Goal: Transaction & Acquisition: Purchase product/service

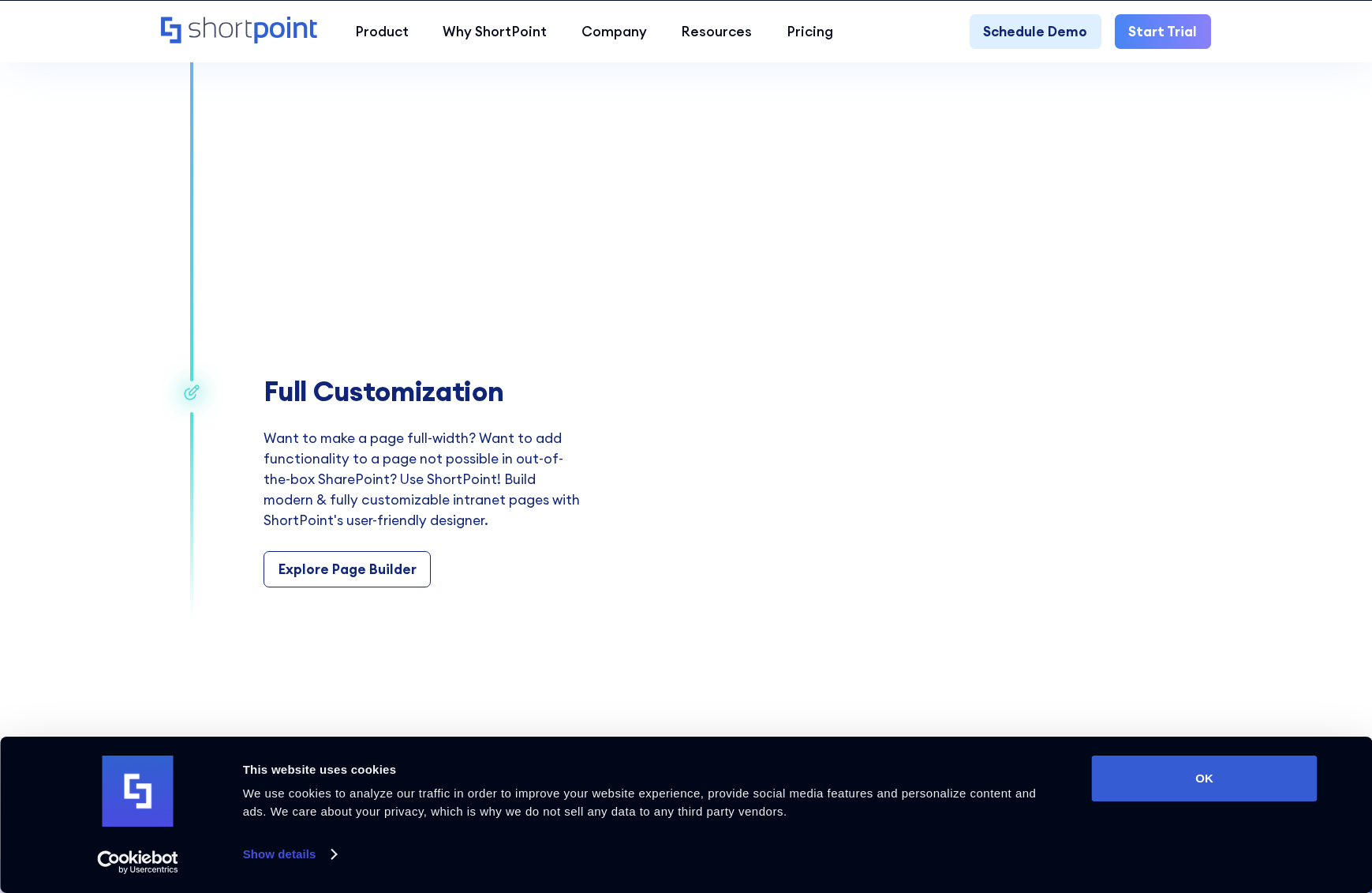
scroll to position [2683, 0]
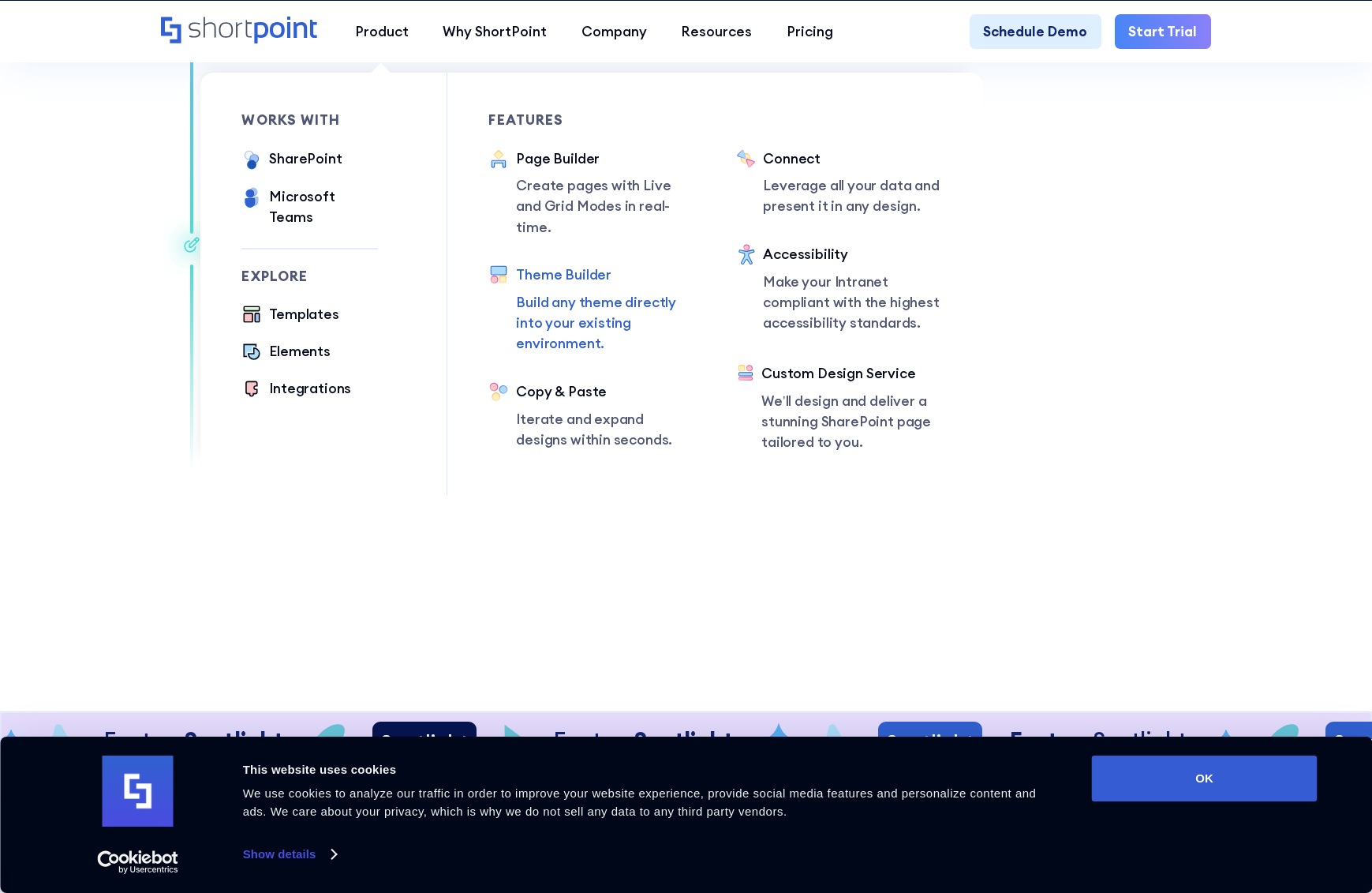
click at [537, 264] on div "Theme Builder" at bounding box center [605, 274] width 179 height 20
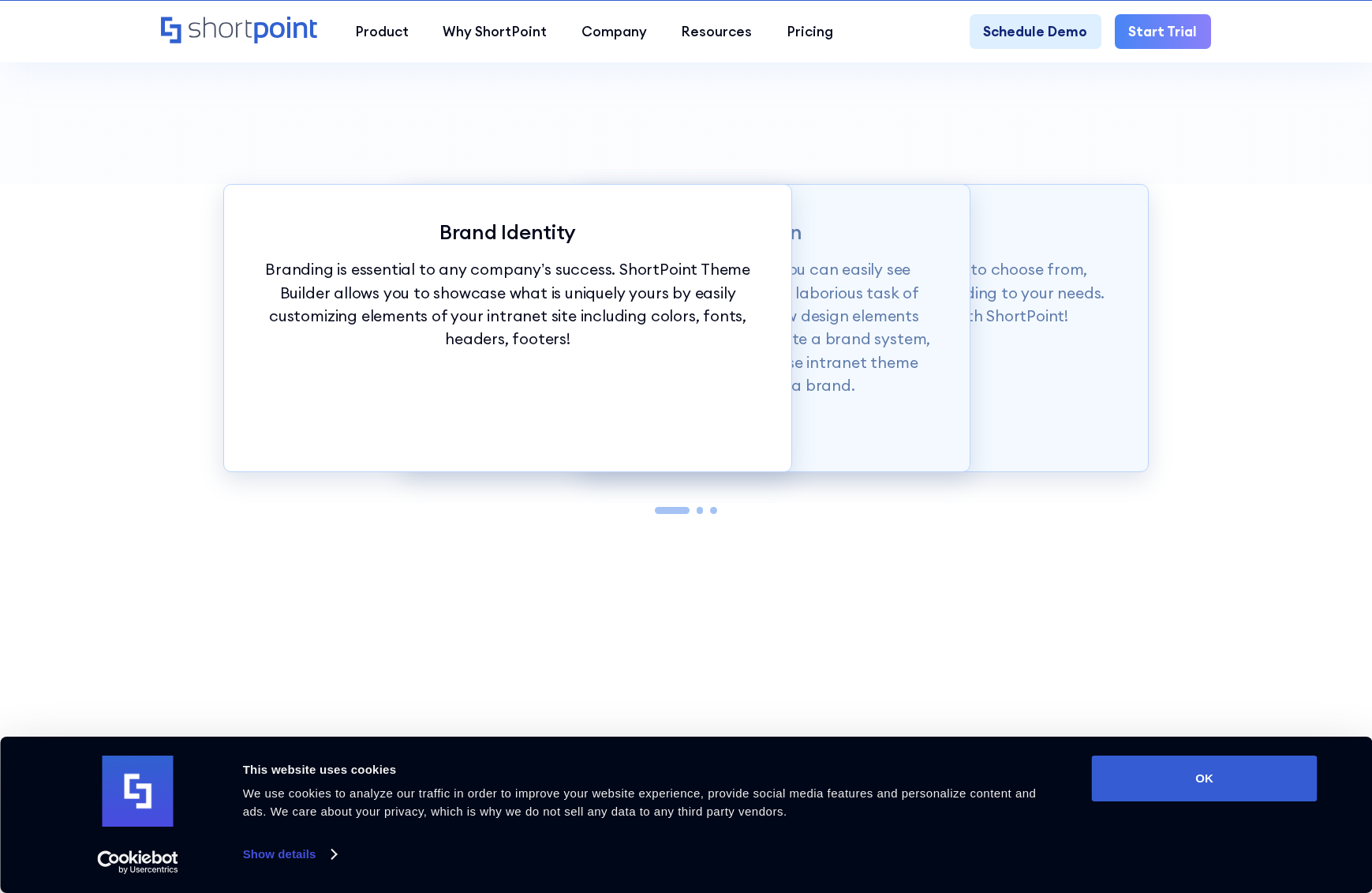
scroll to position [1894, 0]
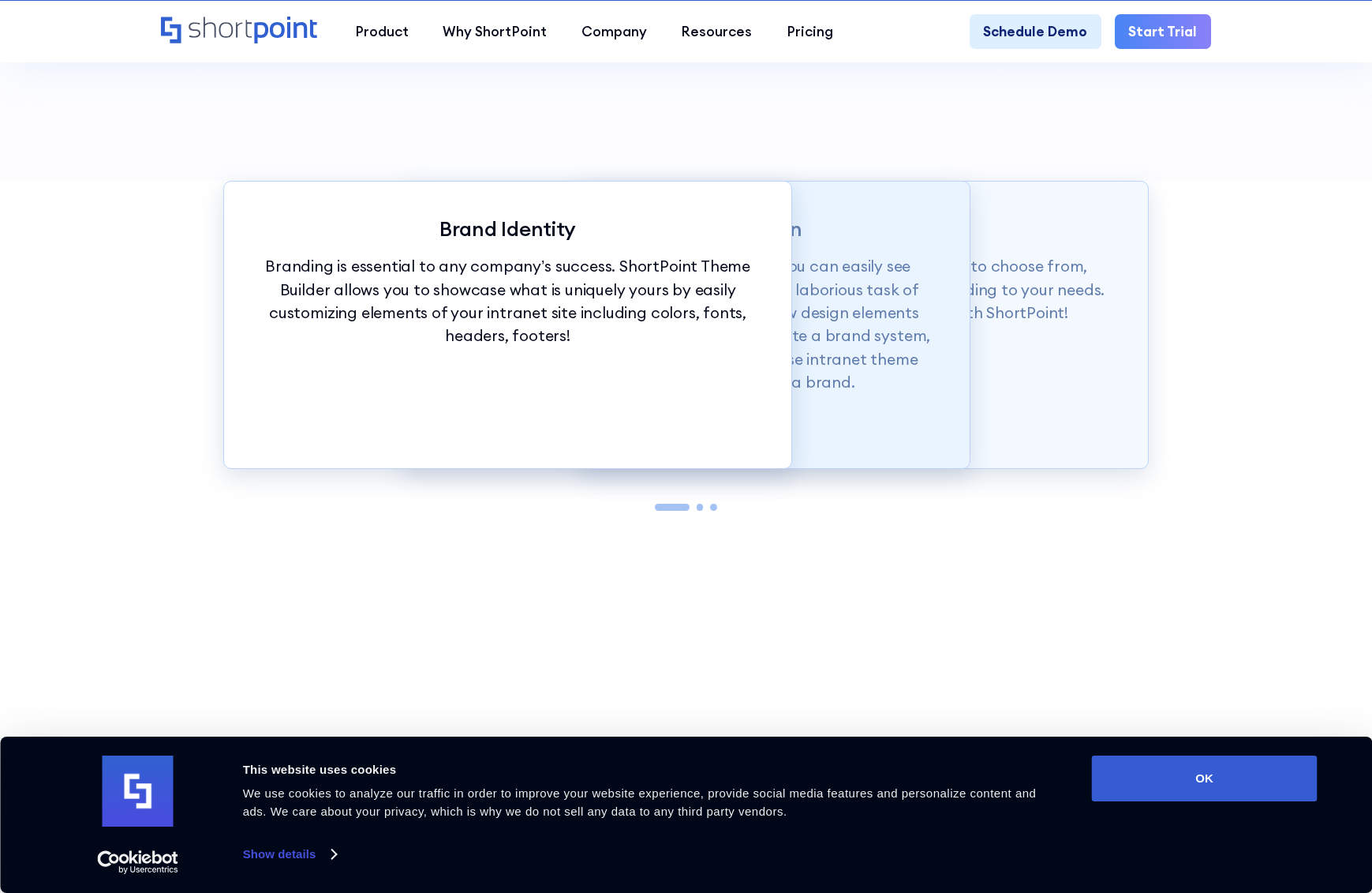
click at [902, 307] on p "With just a click of our customization tools, you can easily see changes in rea…" at bounding box center [686, 323] width 499 height 139
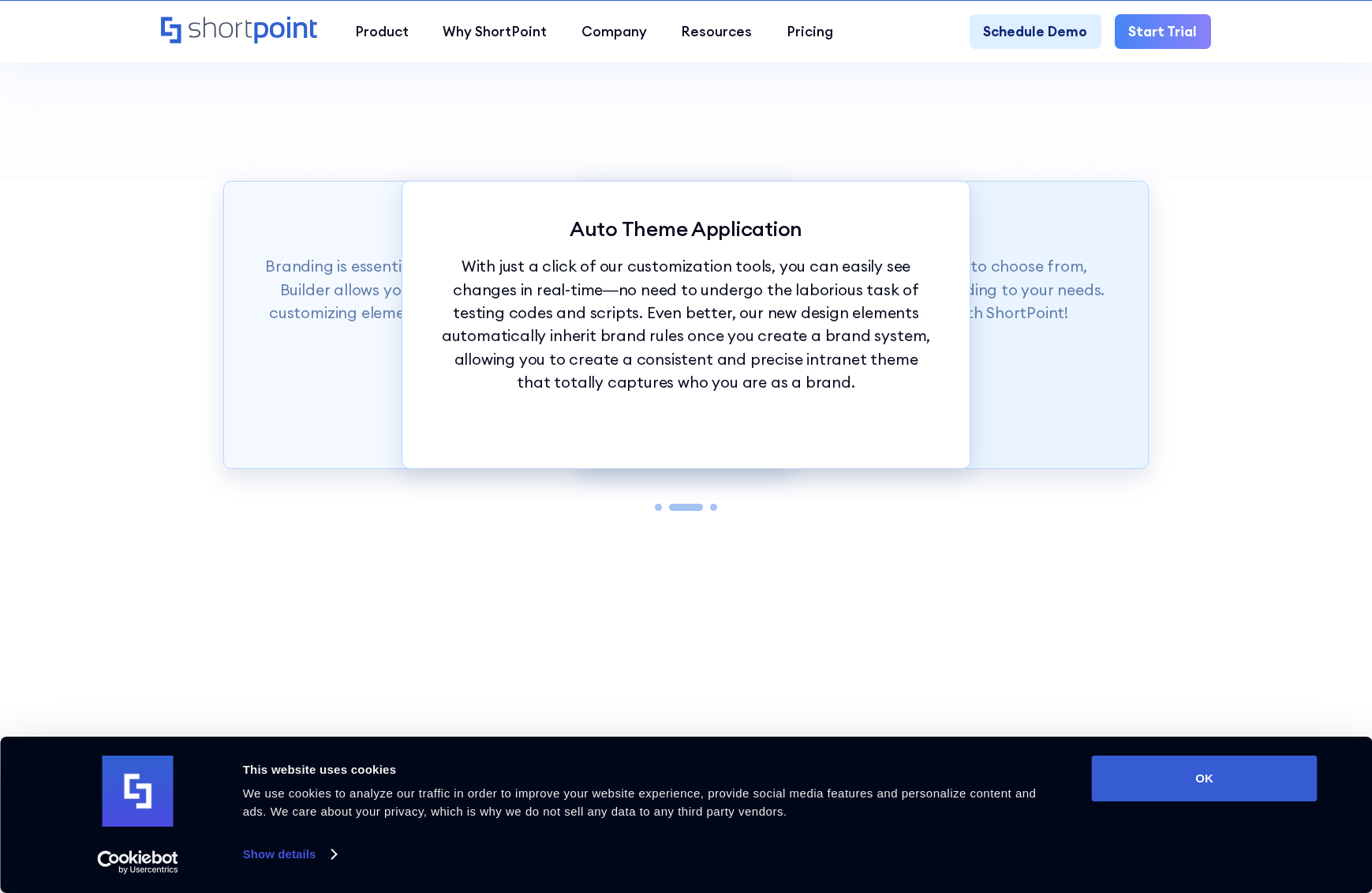
click at [991, 298] on p "ShortPoint has hundreds of fonts and colors to choose from, allowing you to mix…" at bounding box center [865, 289] width 499 height 70
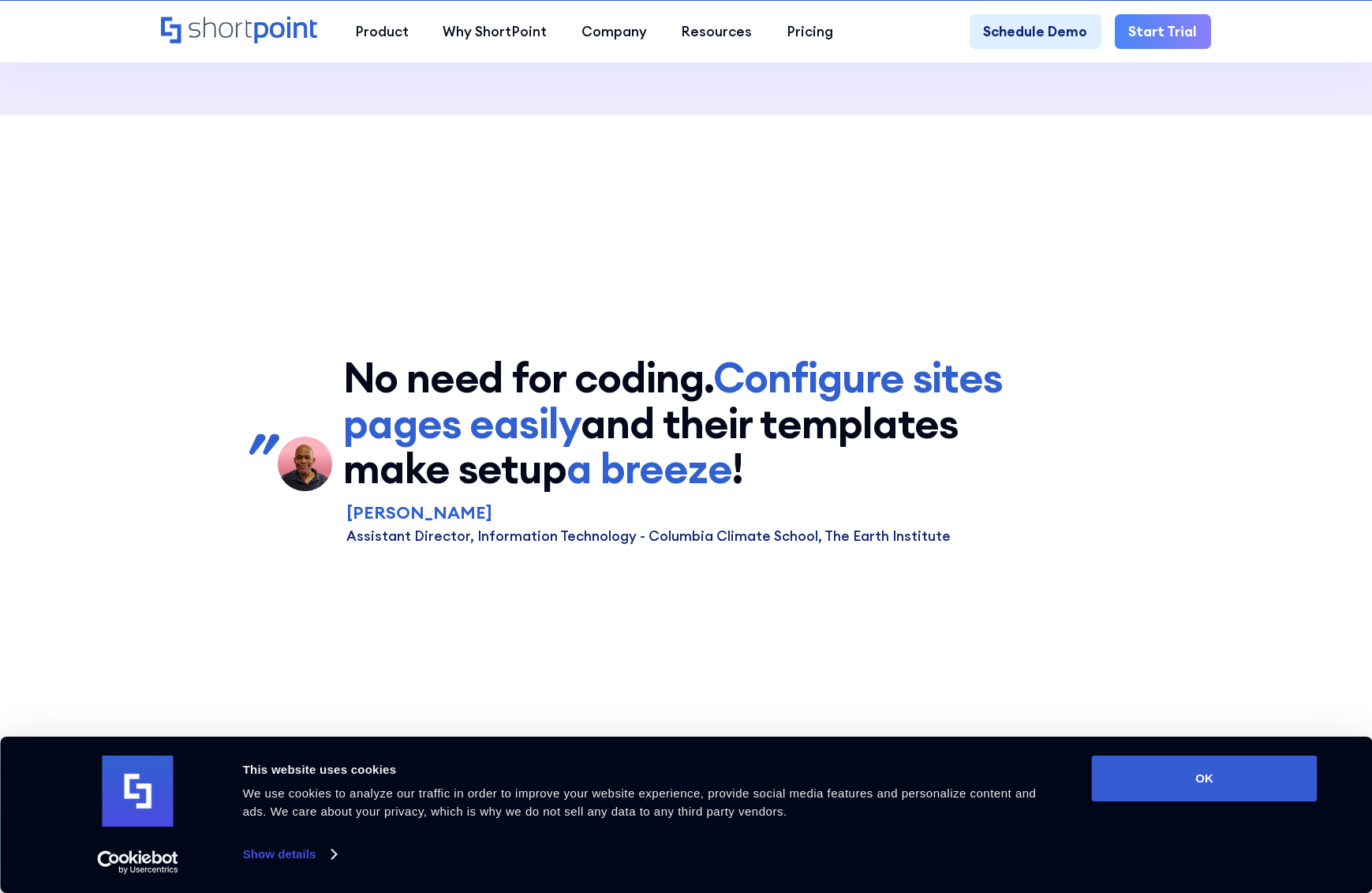
scroll to position [6476, 0]
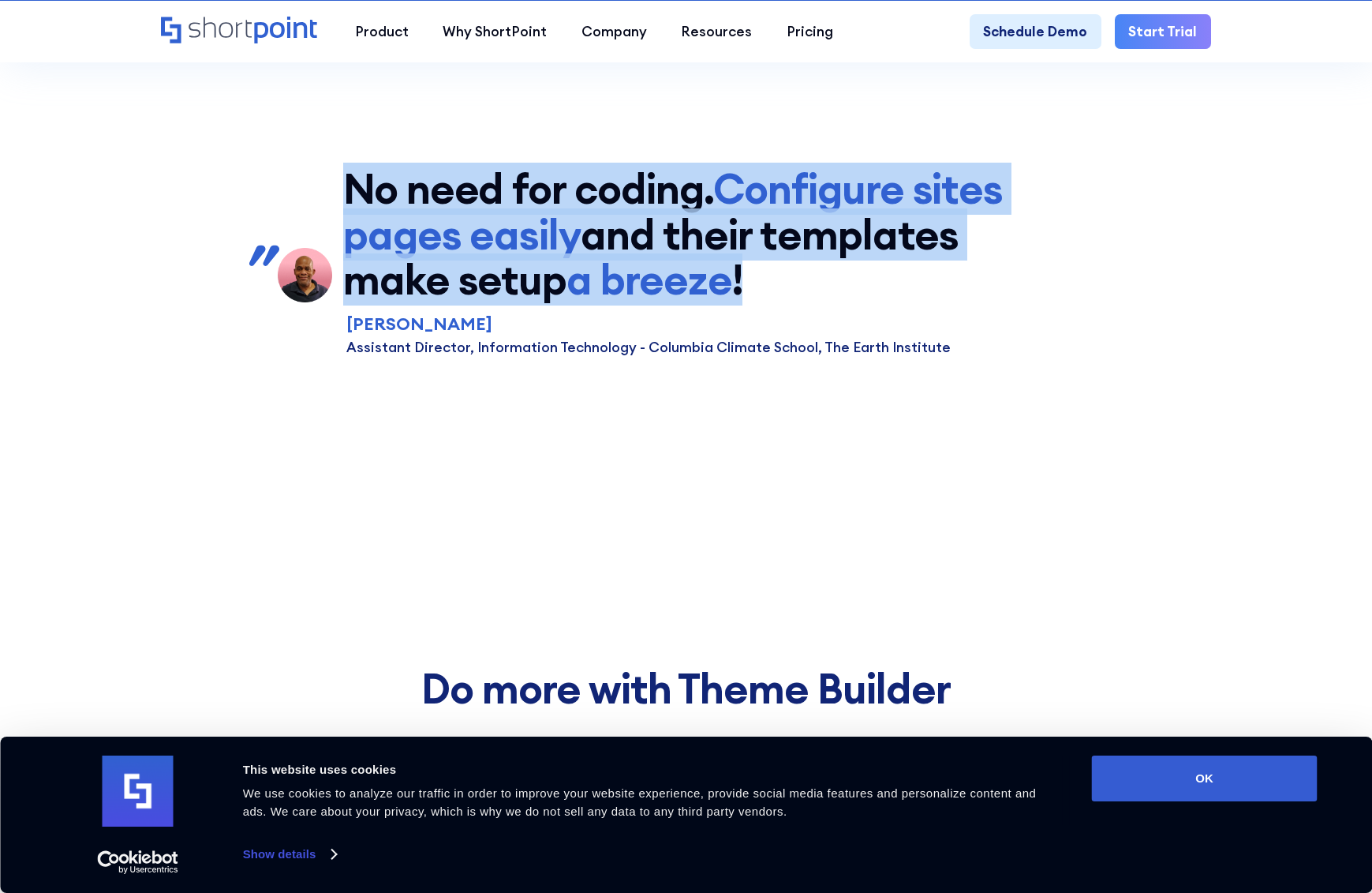
drag, startPoint x: 350, startPoint y: 239, endPoint x: 983, endPoint y: 335, distance: 640.2
click at [983, 302] on p "No need for coding. Configure sites pages easily and their templates make setup…" at bounding box center [687, 234] width 687 height 136
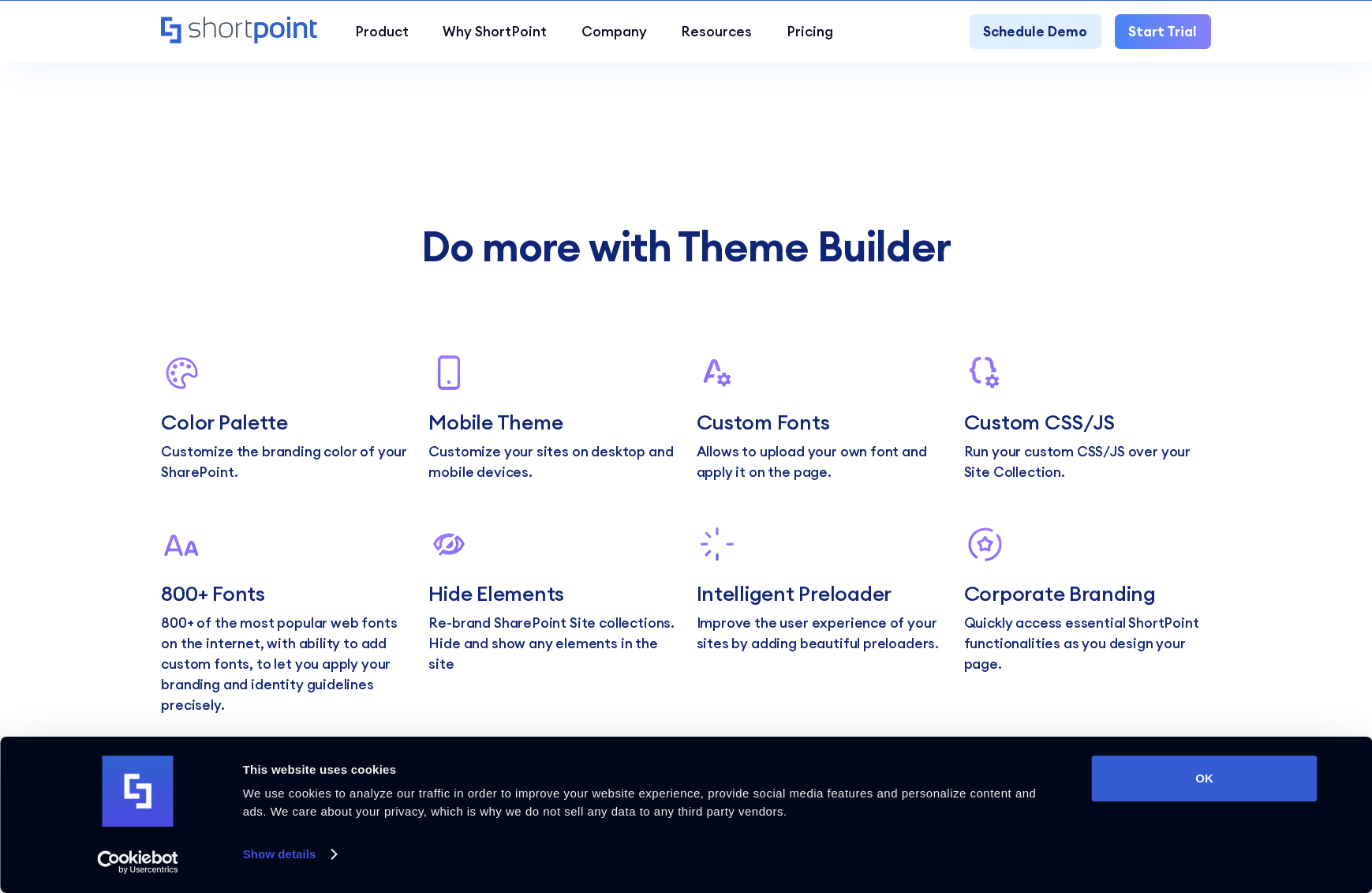
scroll to position [6950, 0]
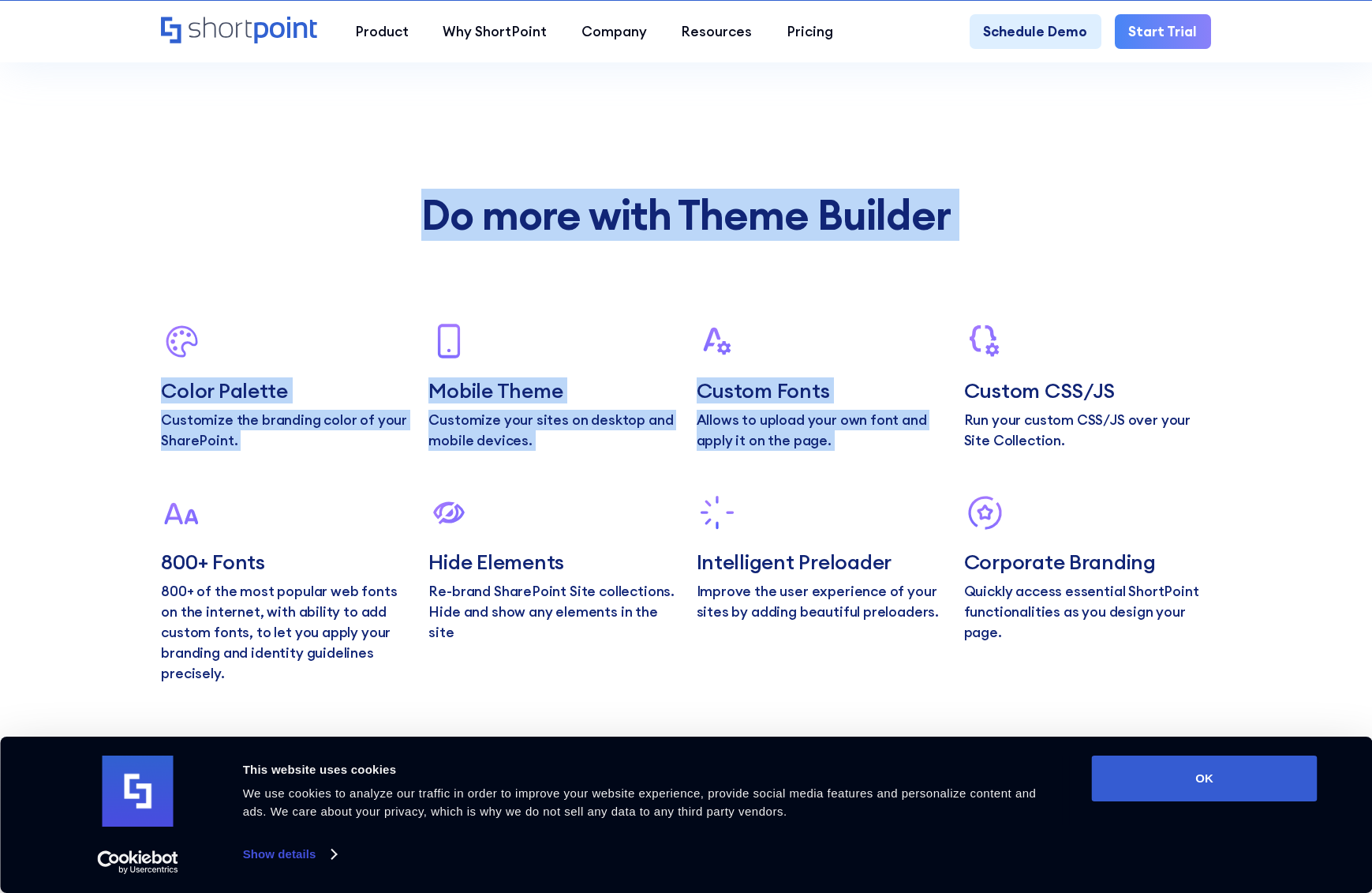
drag, startPoint x: 423, startPoint y: 267, endPoint x: 1122, endPoint y: 335, distance: 702.3
click at [1121, 335] on div "Do more with Theme Builder Color Palette Customize the branding color of your S…" at bounding box center [685, 437] width 1050 height 491
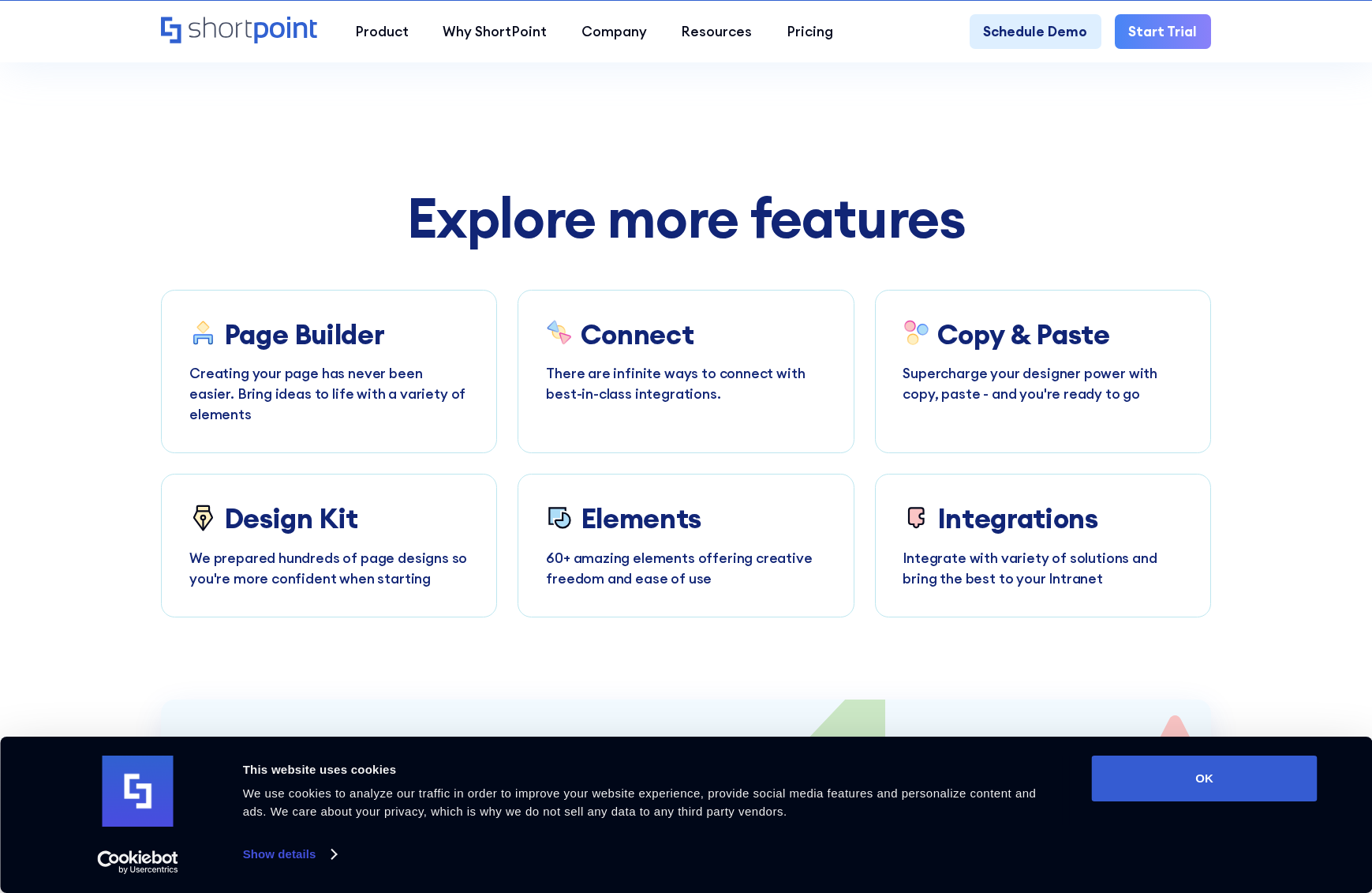
scroll to position [7739, 0]
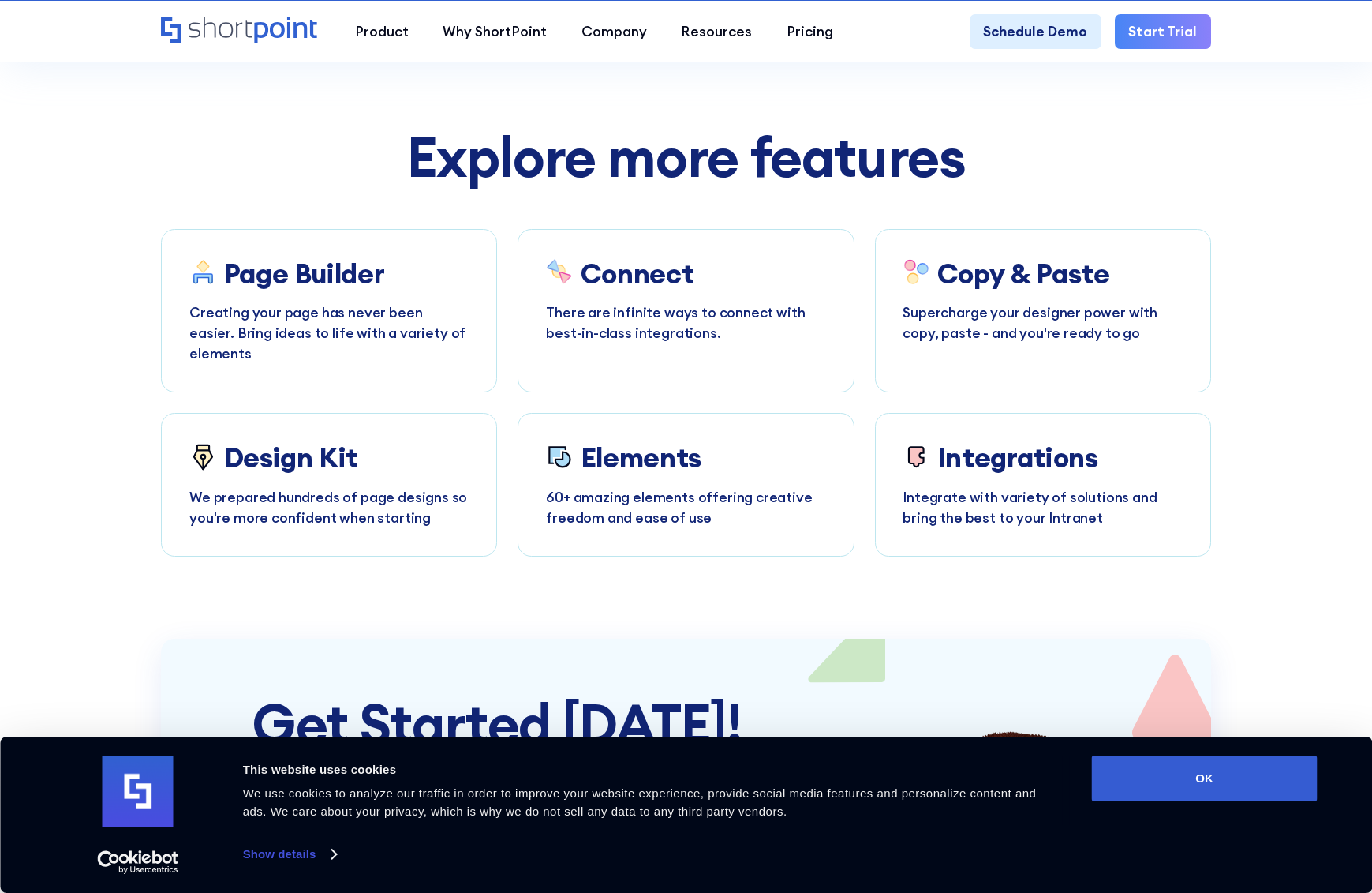
click at [1156, 32] on link "Start Trial" at bounding box center [1163, 32] width 96 height 34
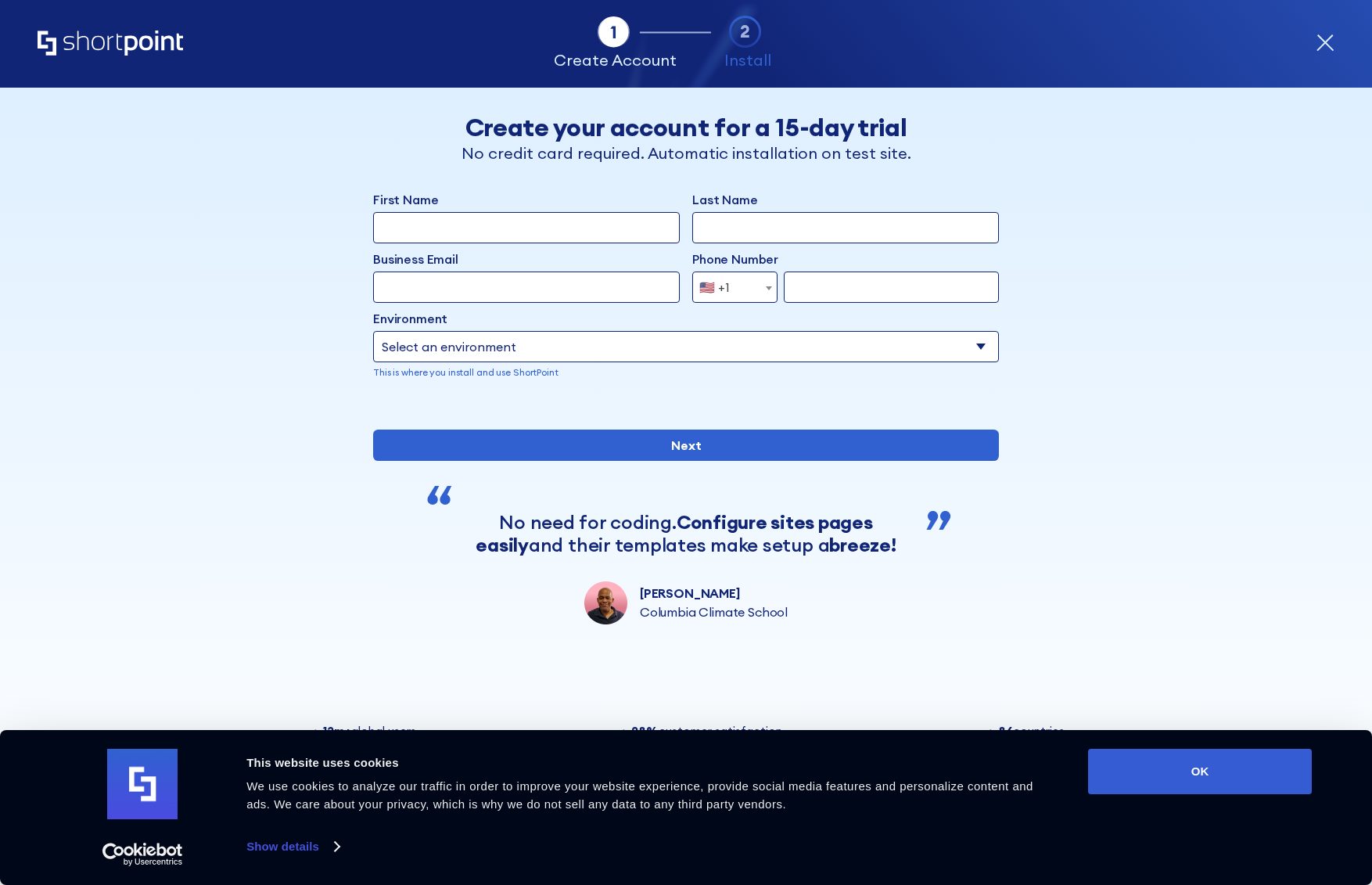
click at [276, 417] on div "Back Back Create your account for a 15-day trial No credit card required. Autom…" at bounding box center [686, 356] width 957 height 537
click at [442, 352] on select "Select an environment Microsoft 365 SharePoint Online SharePoint 2019 (On-Premi…" at bounding box center [686, 346] width 626 height 31
select select "Microsoft 365"
click at [373, 331] on select "Select an environment Microsoft 365 SharePoint Online SharePoint 2019 (On-Premi…" at bounding box center [686, 346] width 626 height 31
click at [447, 217] on input "First Name" at bounding box center [526, 227] width 307 height 31
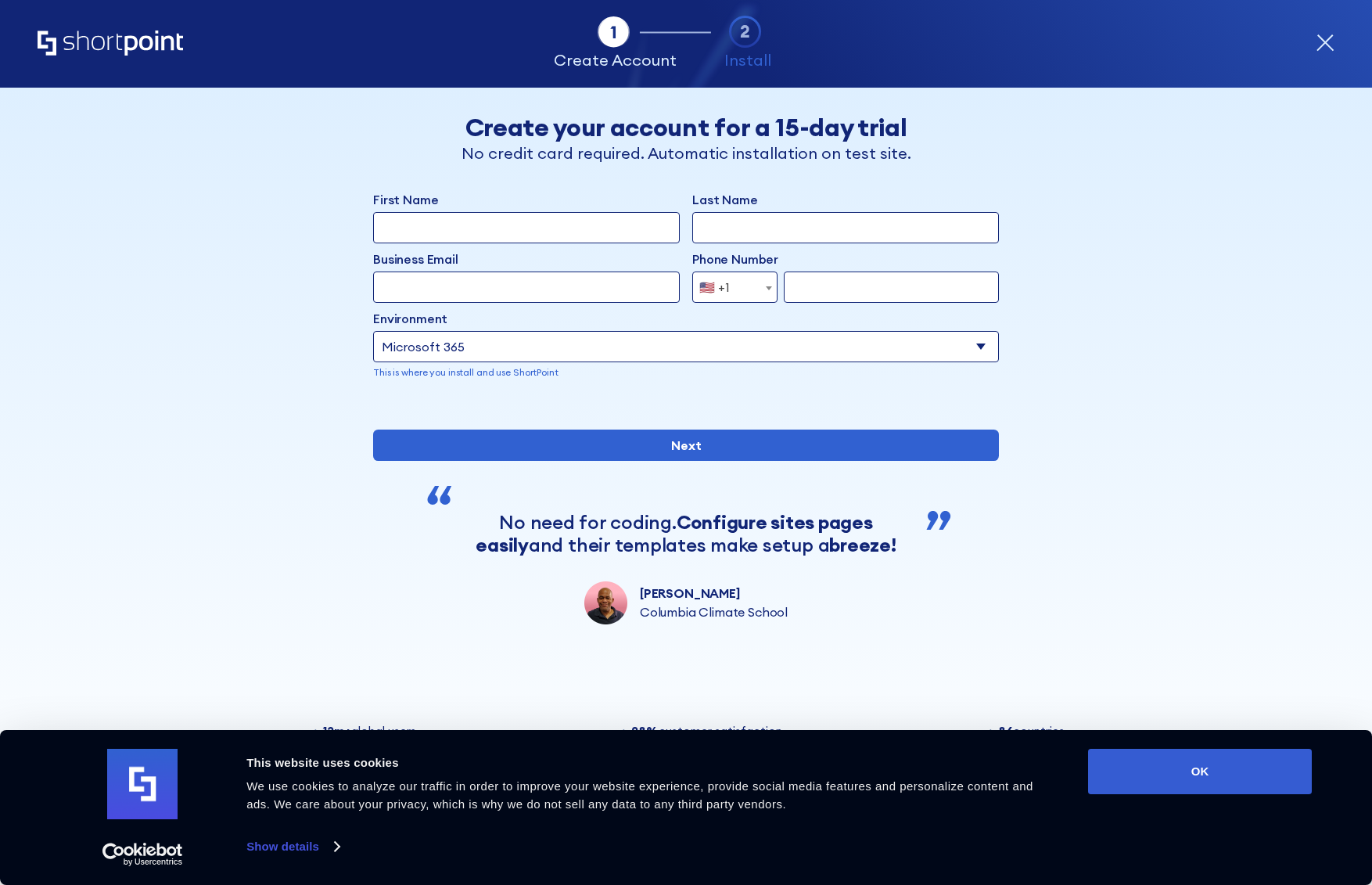
type input "[PERSON_NAME]"
type input "[PERSON_NAME][EMAIL_ADDRESS][DOMAIN_NAME]"
type input "8593964788"
click at [414, 229] on input "[PERSON_NAME]" at bounding box center [526, 227] width 307 height 31
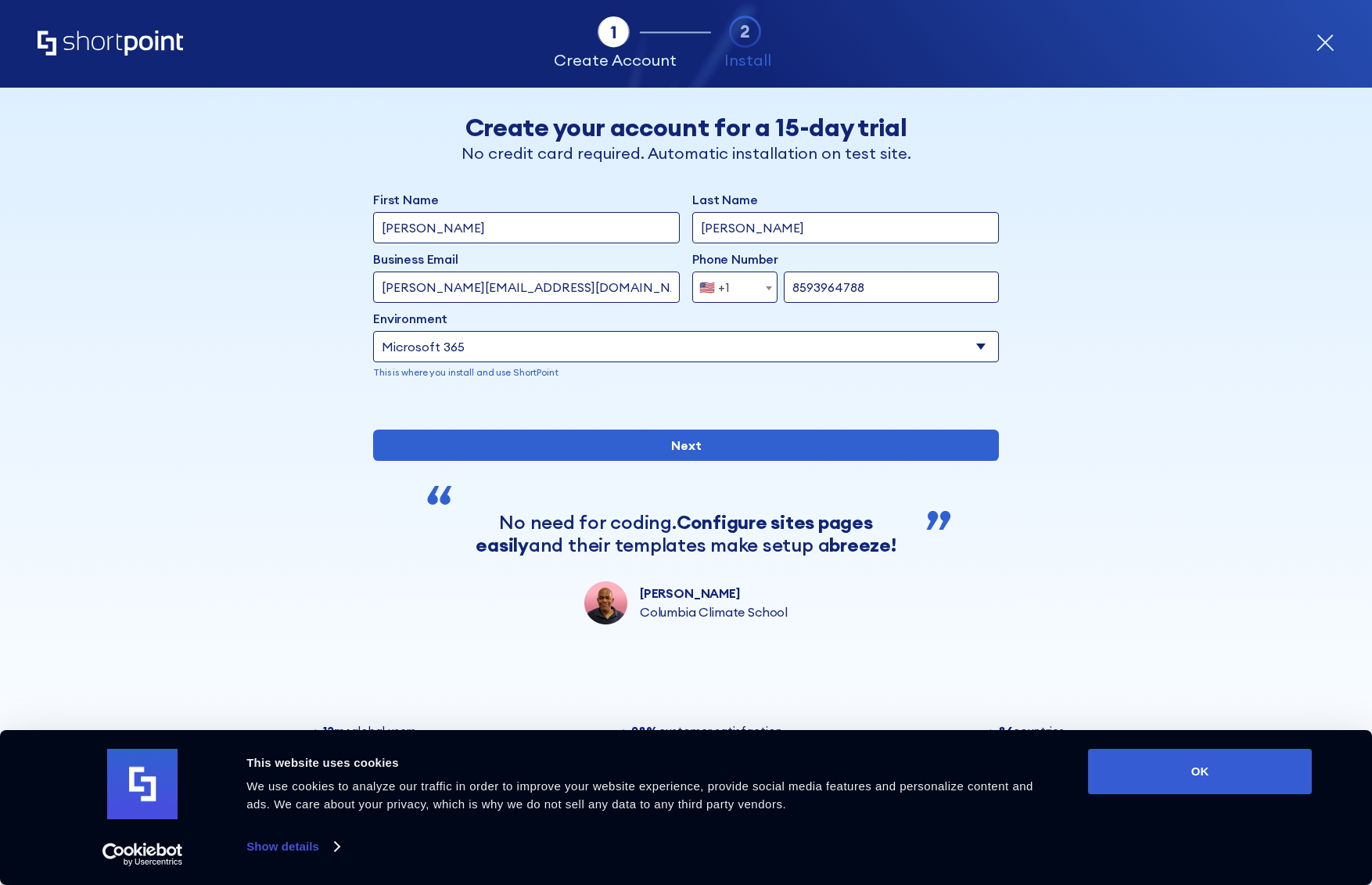
click at [414, 229] on input "[PERSON_NAME]" at bounding box center [526, 227] width 307 height 31
type input "[PERSON_NAME]"
type input "[PERSON_NAME][EMAIL_ADDRESS][PERSON_NAME][DOMAIN_NAME]"
click at [816, 296] on input "8593964788" at bounding box center [891, 287] width 215 height 31
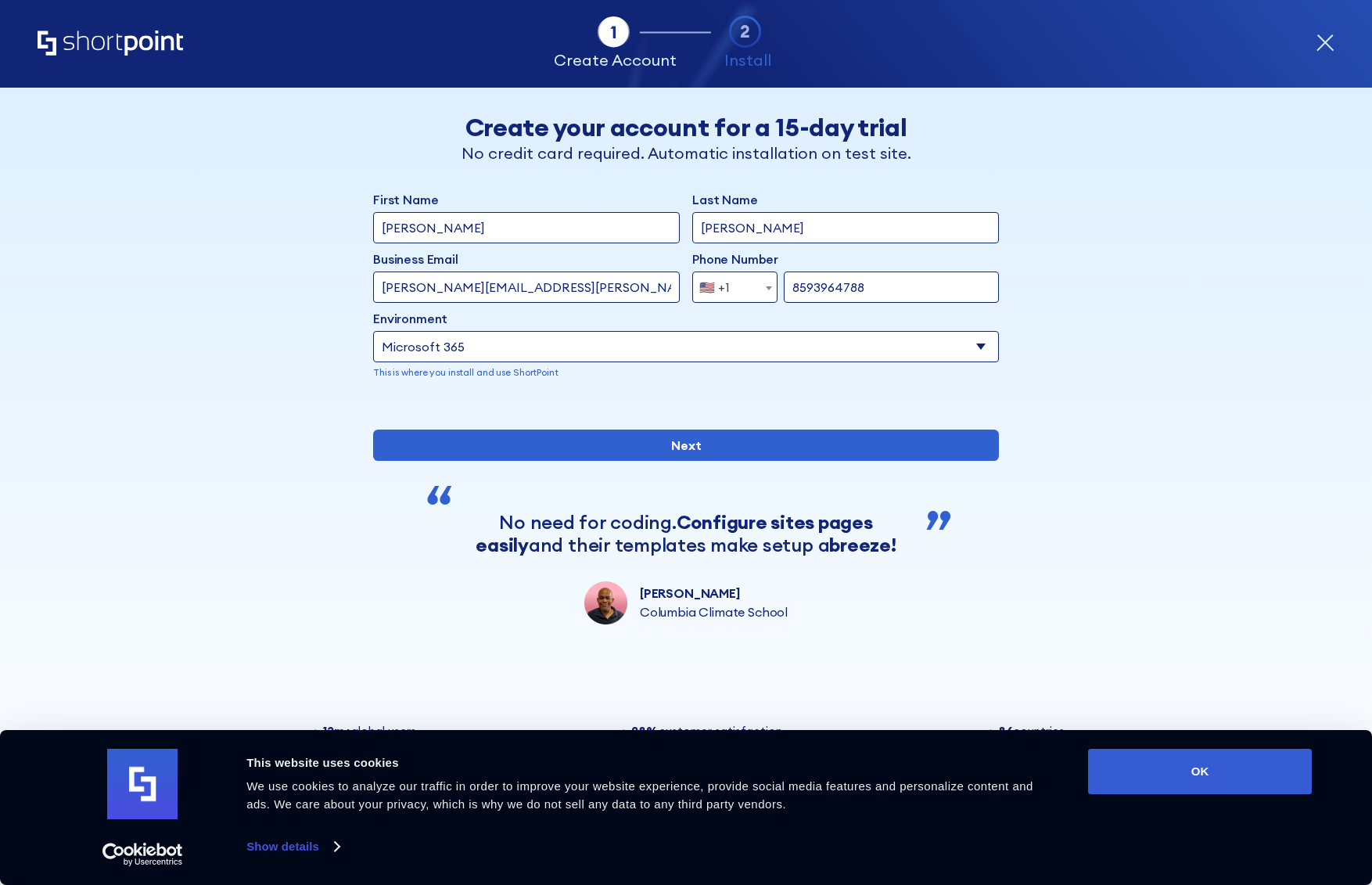
click at [816, 296] on input "8593964788" at bounding box center [891, 287] width 215 height 31
drag, startPoint x: 928, startPoint y: 380, endPoint x: 933, endPoint y: 364, distance: 16.8
click at [930, 373] on div "First Name Mike Last Name Taylor Business Email Invalid Email Address mike.tayl…" at bounding box center [686, 297] width 626 height 215
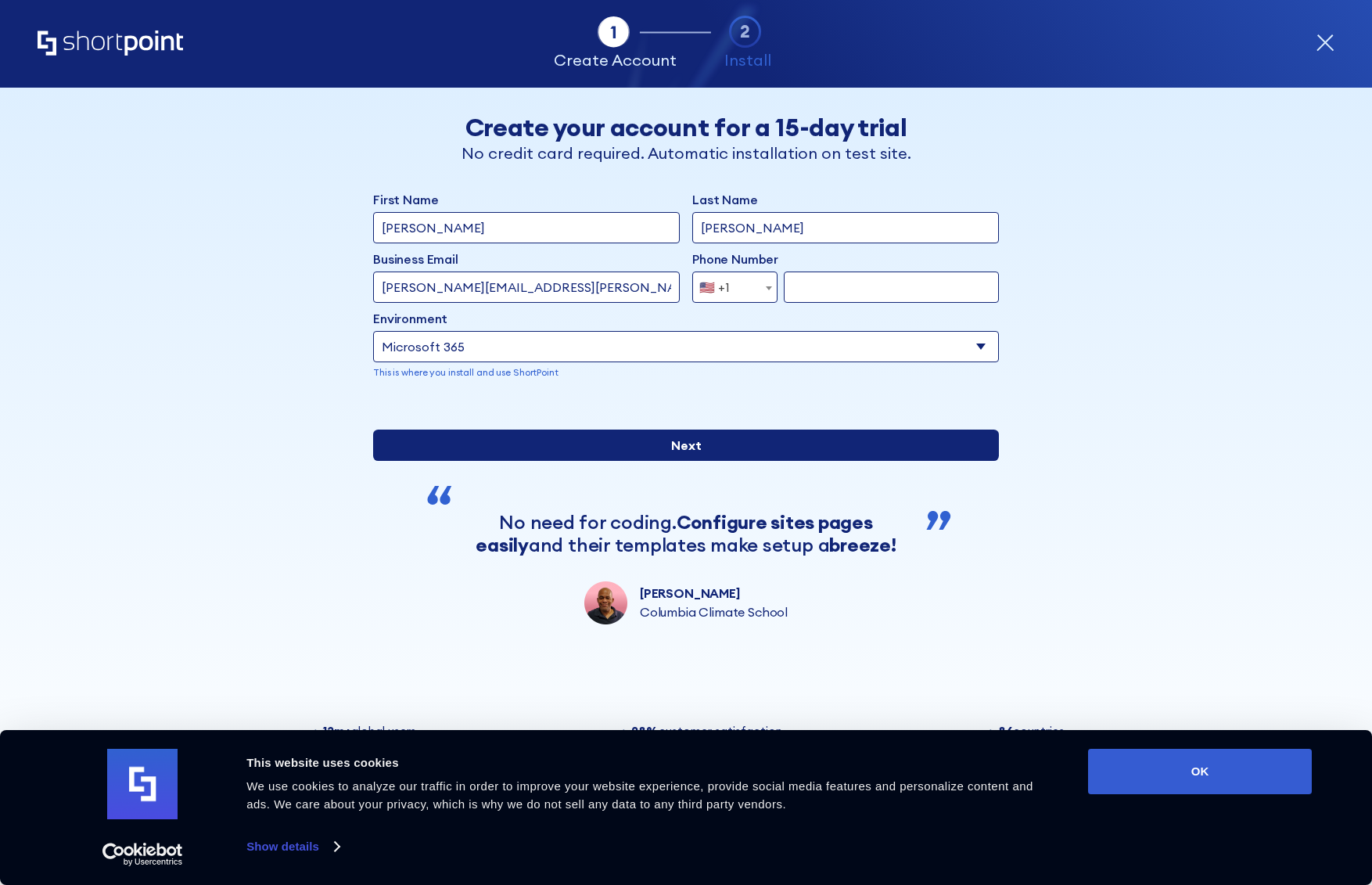
click at [737, 461] on input "Next" at bounding box center [686, 445] width 626 height 31
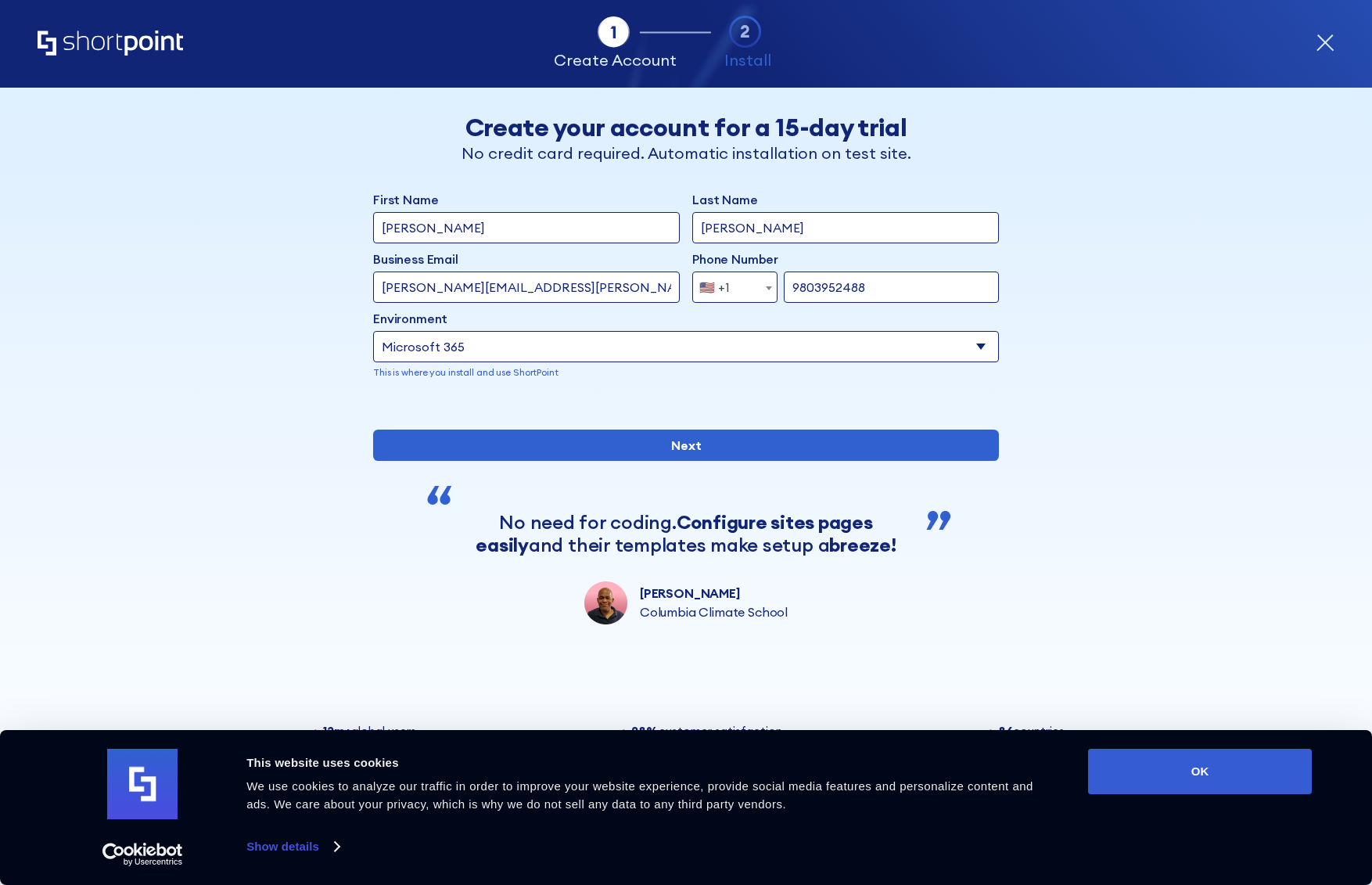
type input "9803952488"
click at [1097, 380] on div "Back Back Create your account for a 15-day trial No credit card required. Autom…" at bounding box center [686, 356] width 957 height 537
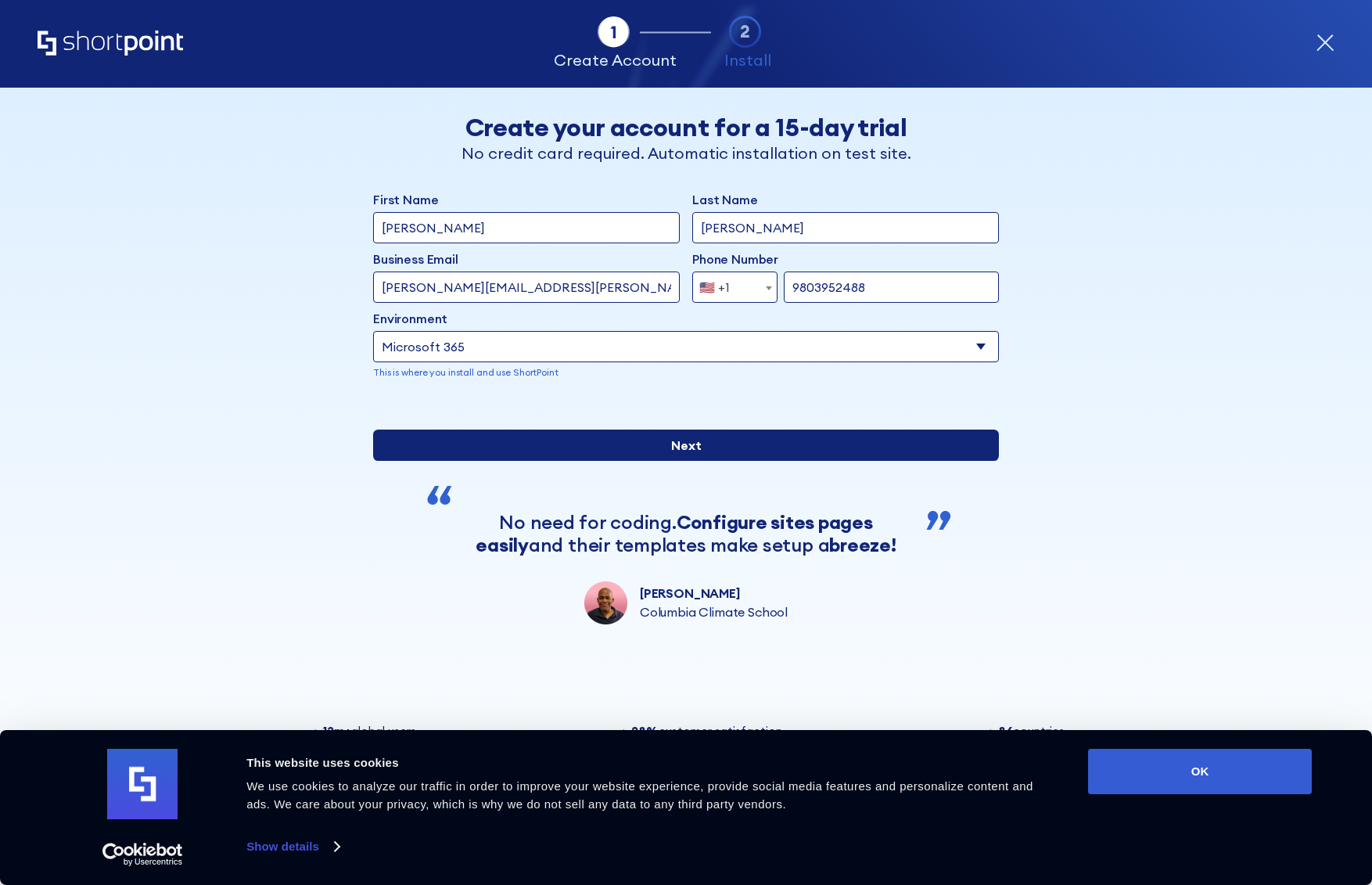
click at [706, 461] on input "Next" at bounding box center [686, 445] width 626 height 31
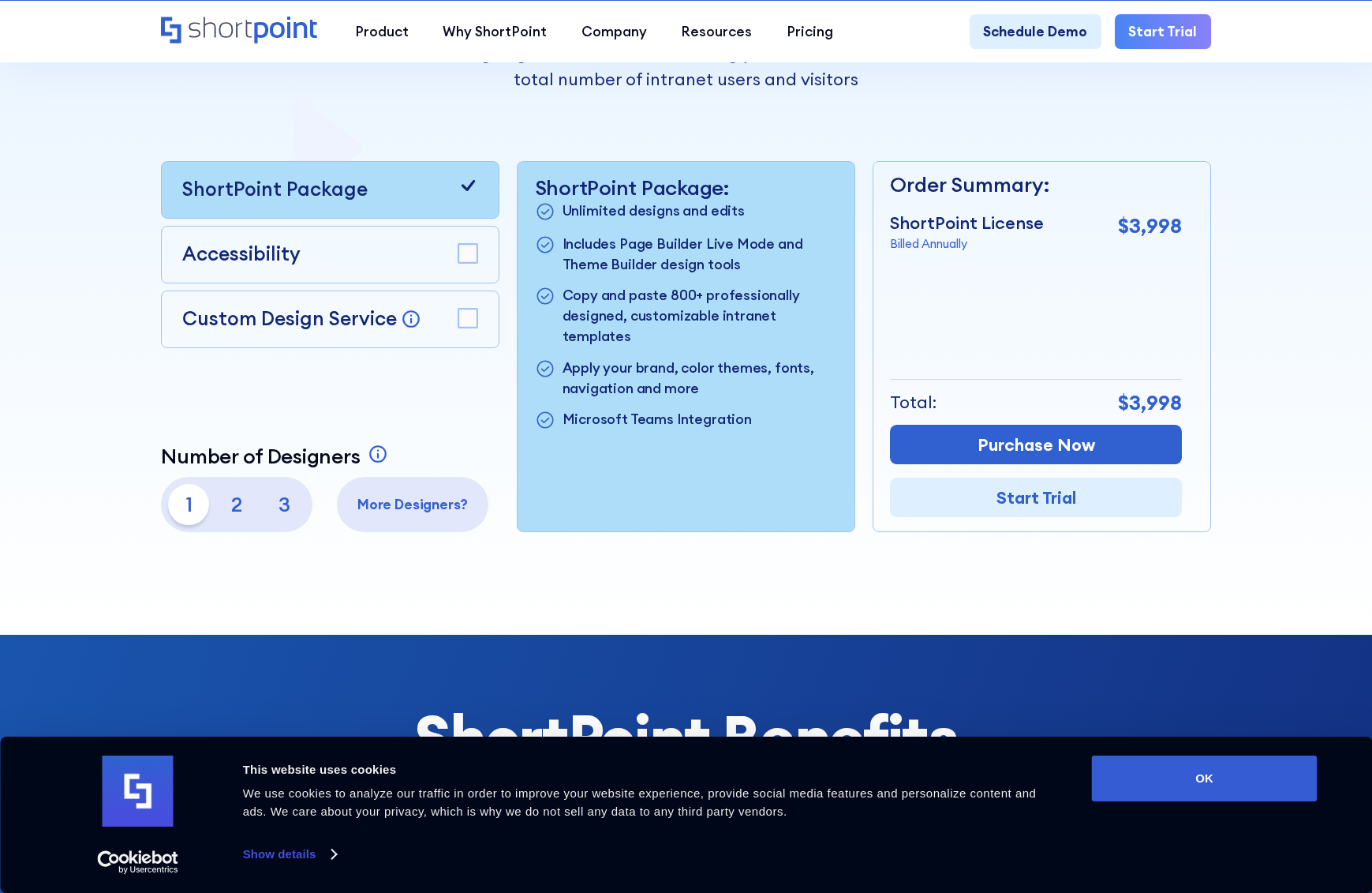
scroll to position [394, 0]
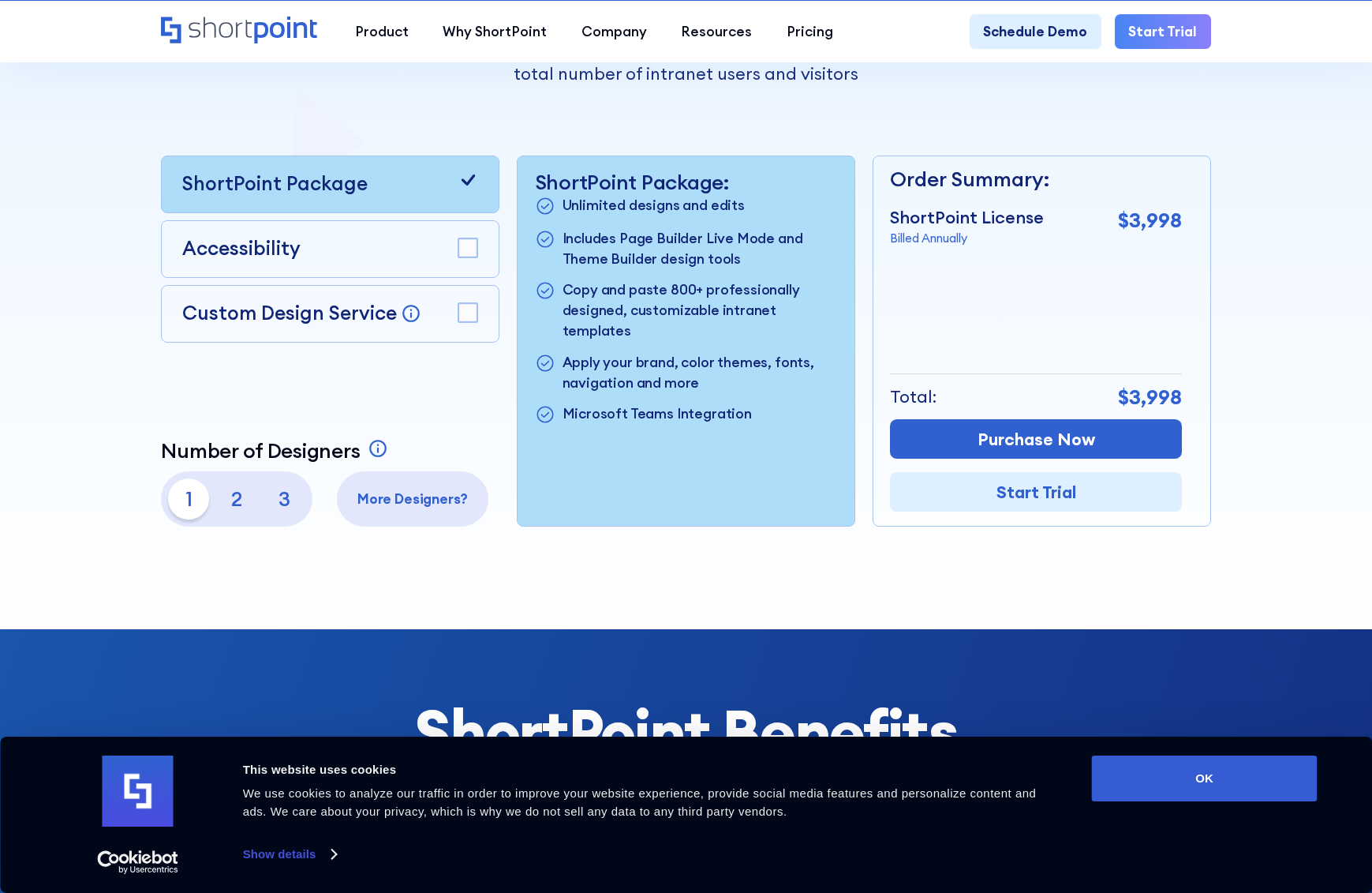
click at [468, 252] on rect at bounding box center [467, 247] width 19 height 19
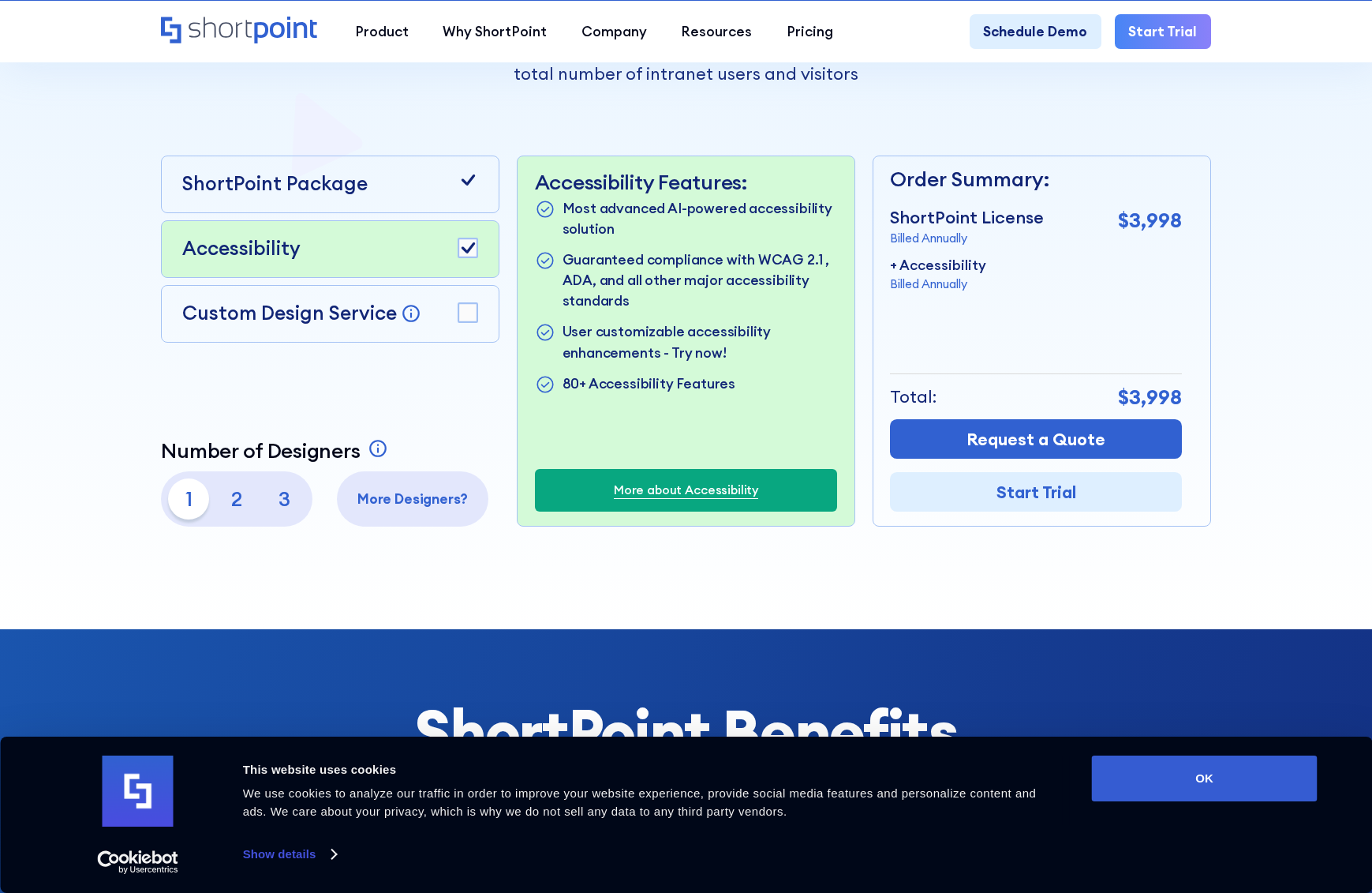
click at [465, 248] on rect at bounding box center [467, 247] width 19 height 19
click at [432, 192] on div "ShortPoint Package" at bounding box center [330, 184] width 296 height 29
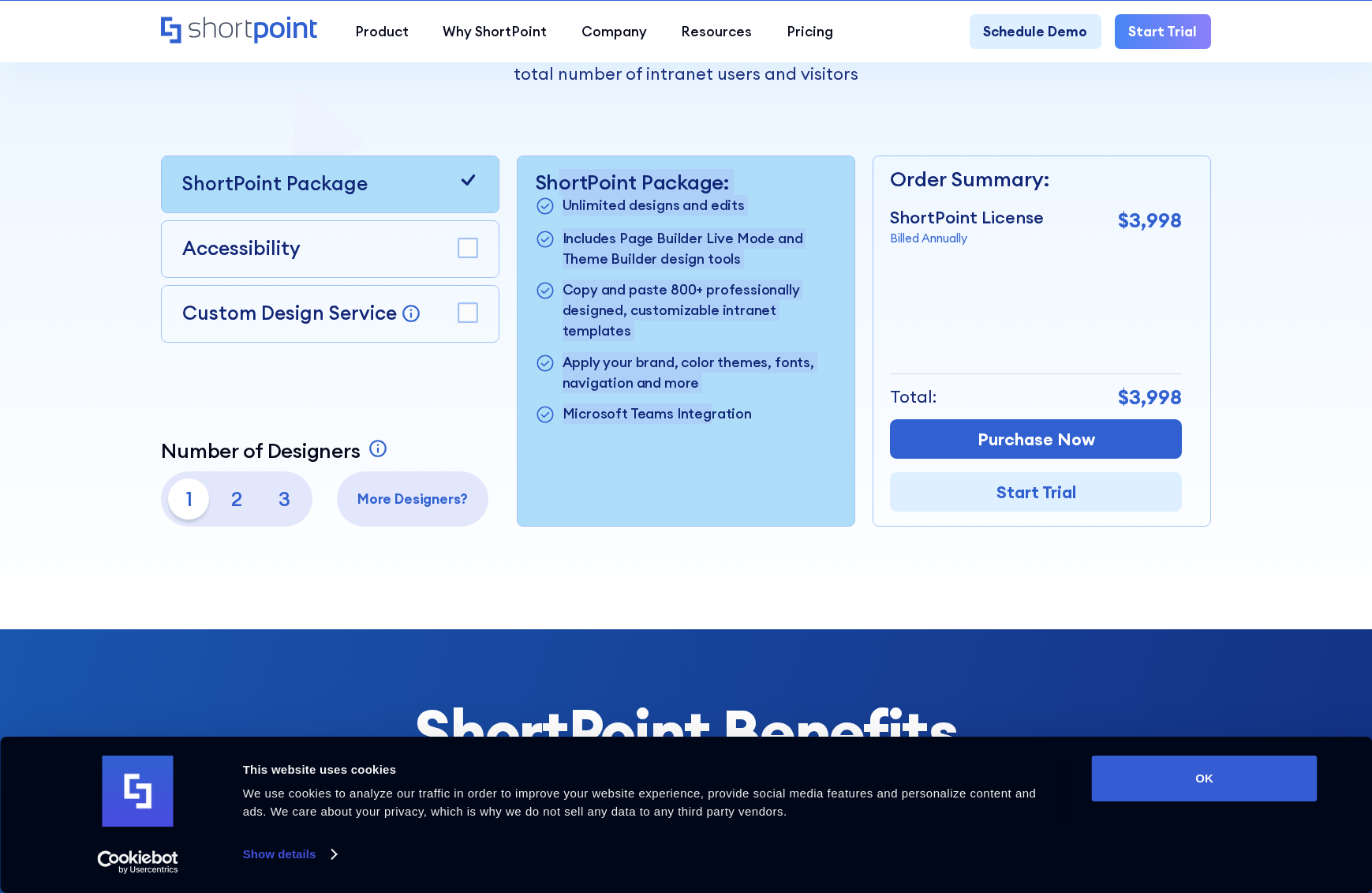
drag, startPoint x: 559, startPoint y: 189, endPoint x: 700, endPoint y: 390, distance: 245.5
click at [700, 390] on div "ShortPoint Package: Unlimited designs and edits Includes Page Builder Live Mode…" at bounding box center [686, 297] width 302 height 256
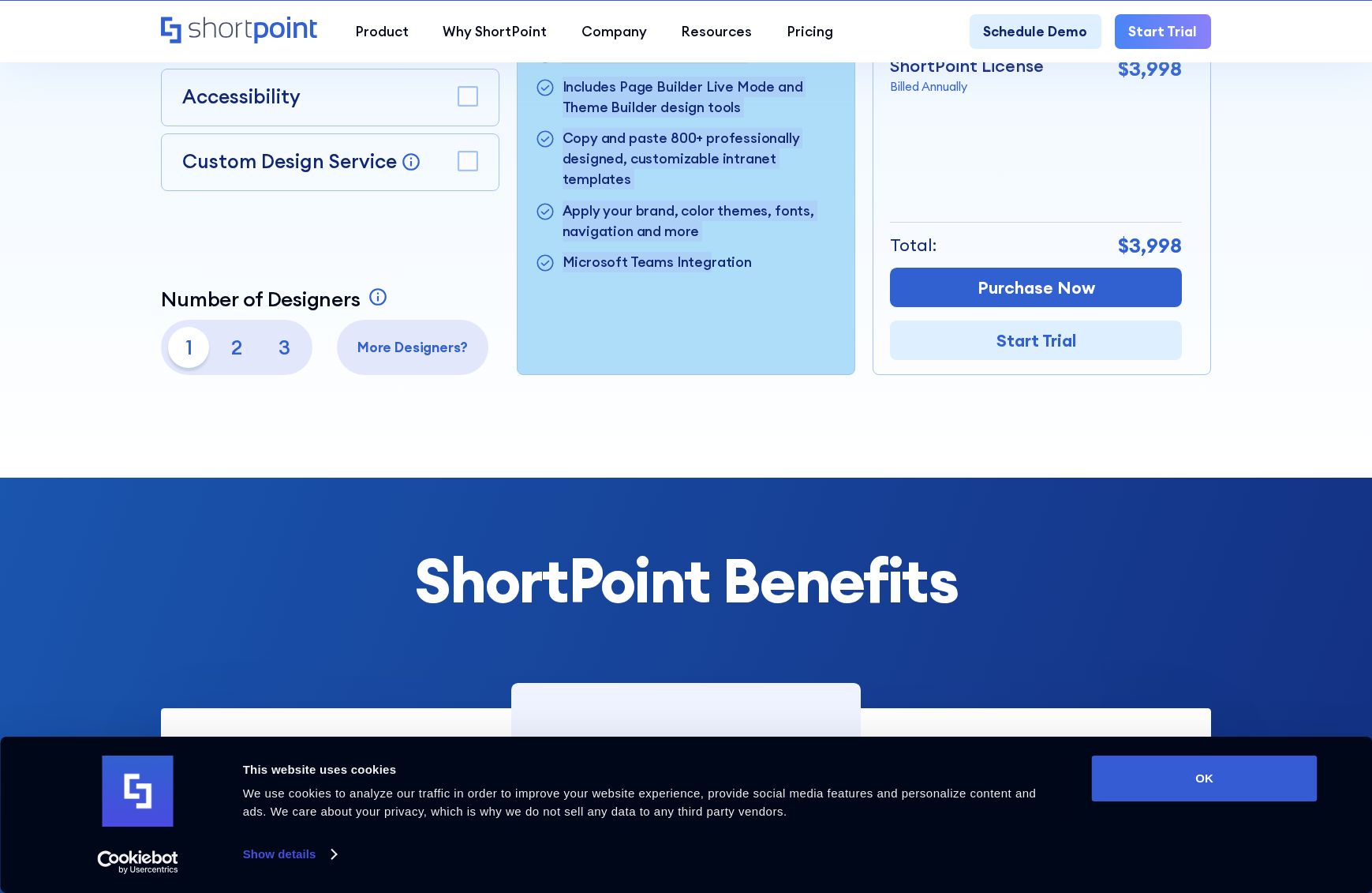
scroll to position [553, 0]
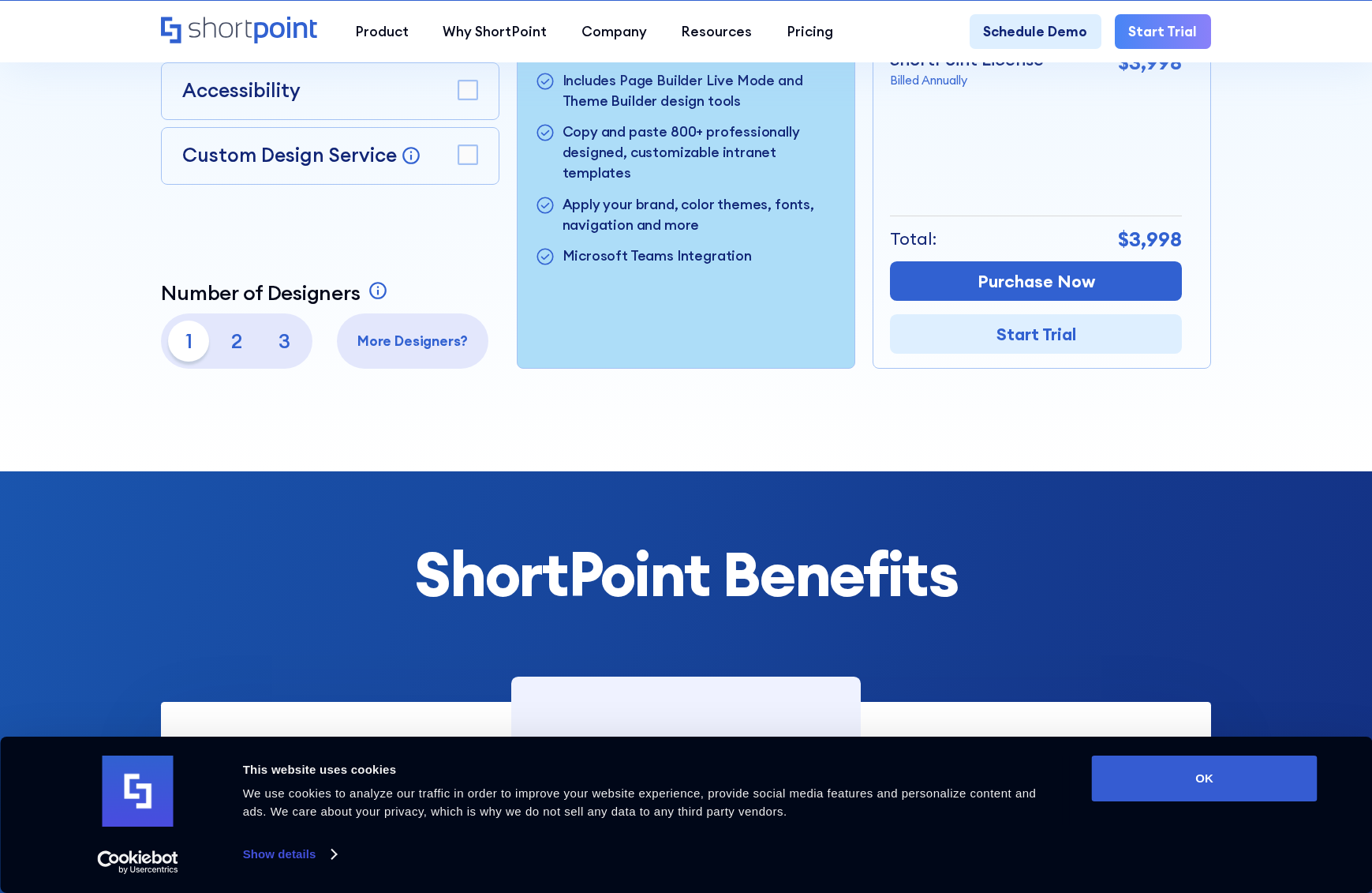
click at [279, 347] on p "3" at bounding box center [284, 340] width 41 height 41
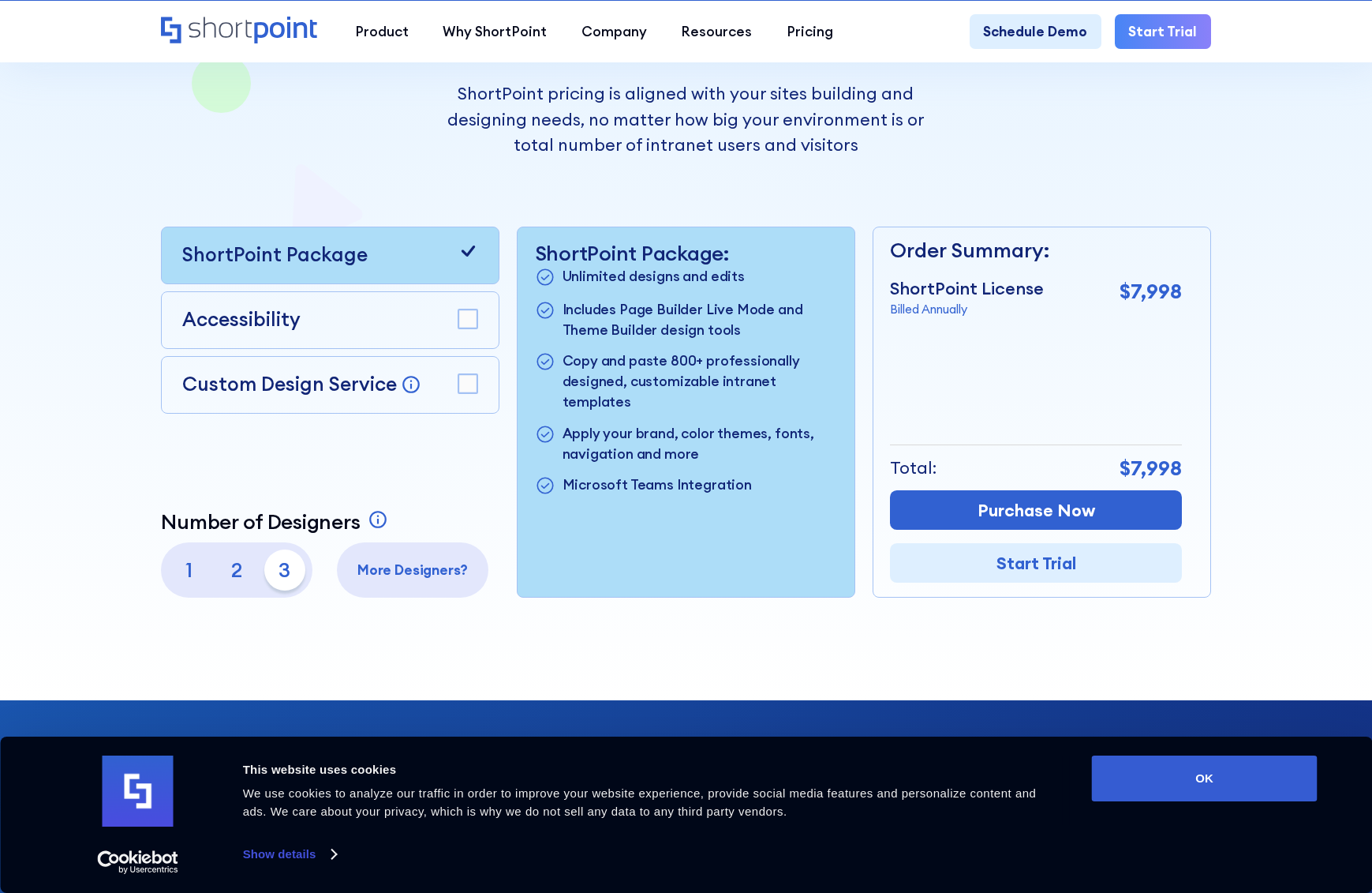
scroll to position [316, 0]
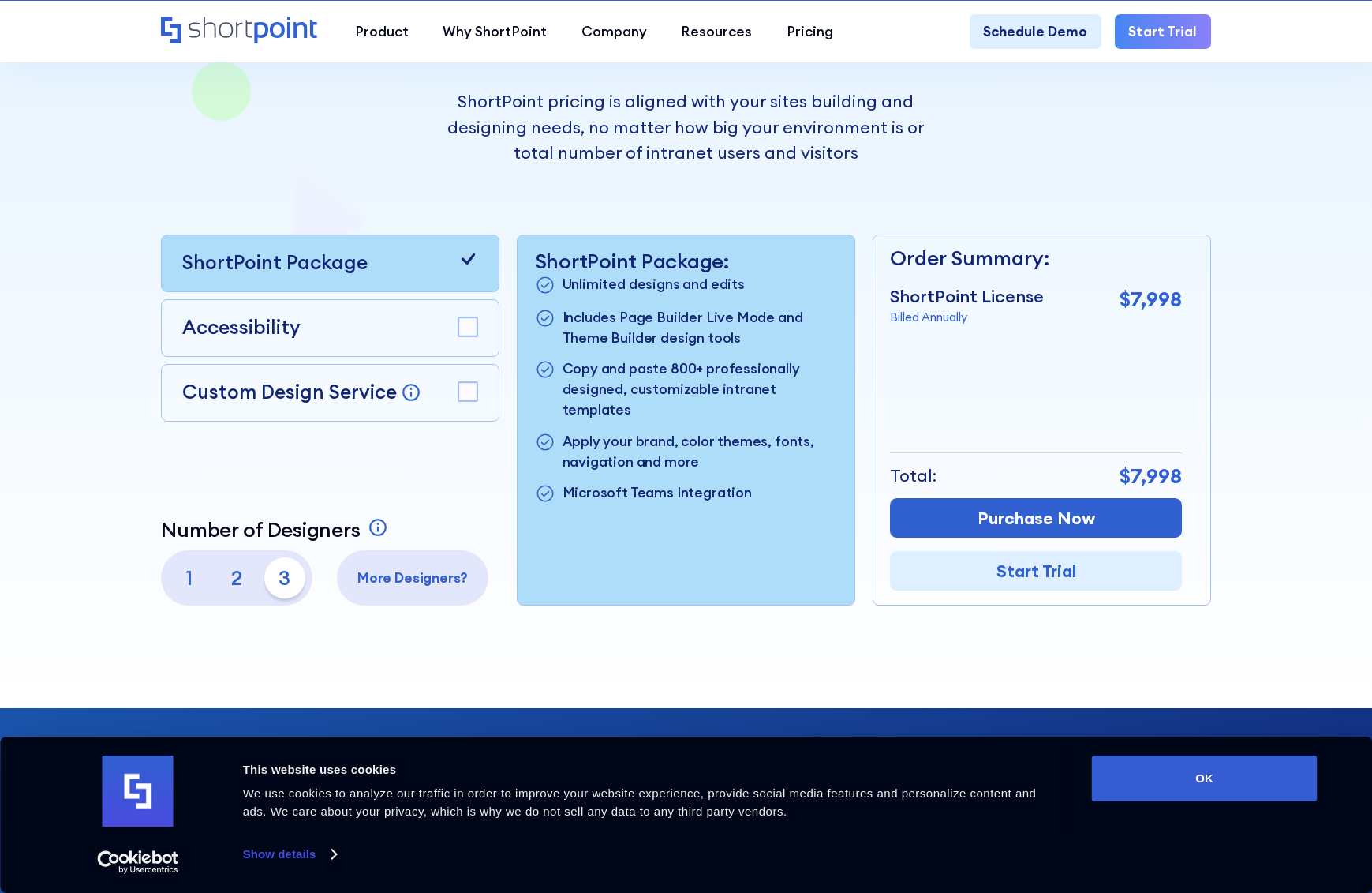
click at [181, 589] on p "1" at bounding box center [188, 577] width 41 height 41
click at [234, 587] on p "2" at bounding box center [237, 577] width 41 height 41
click at [187, 589] on p "1" at bounding box center [188, 577] width 41 height 41
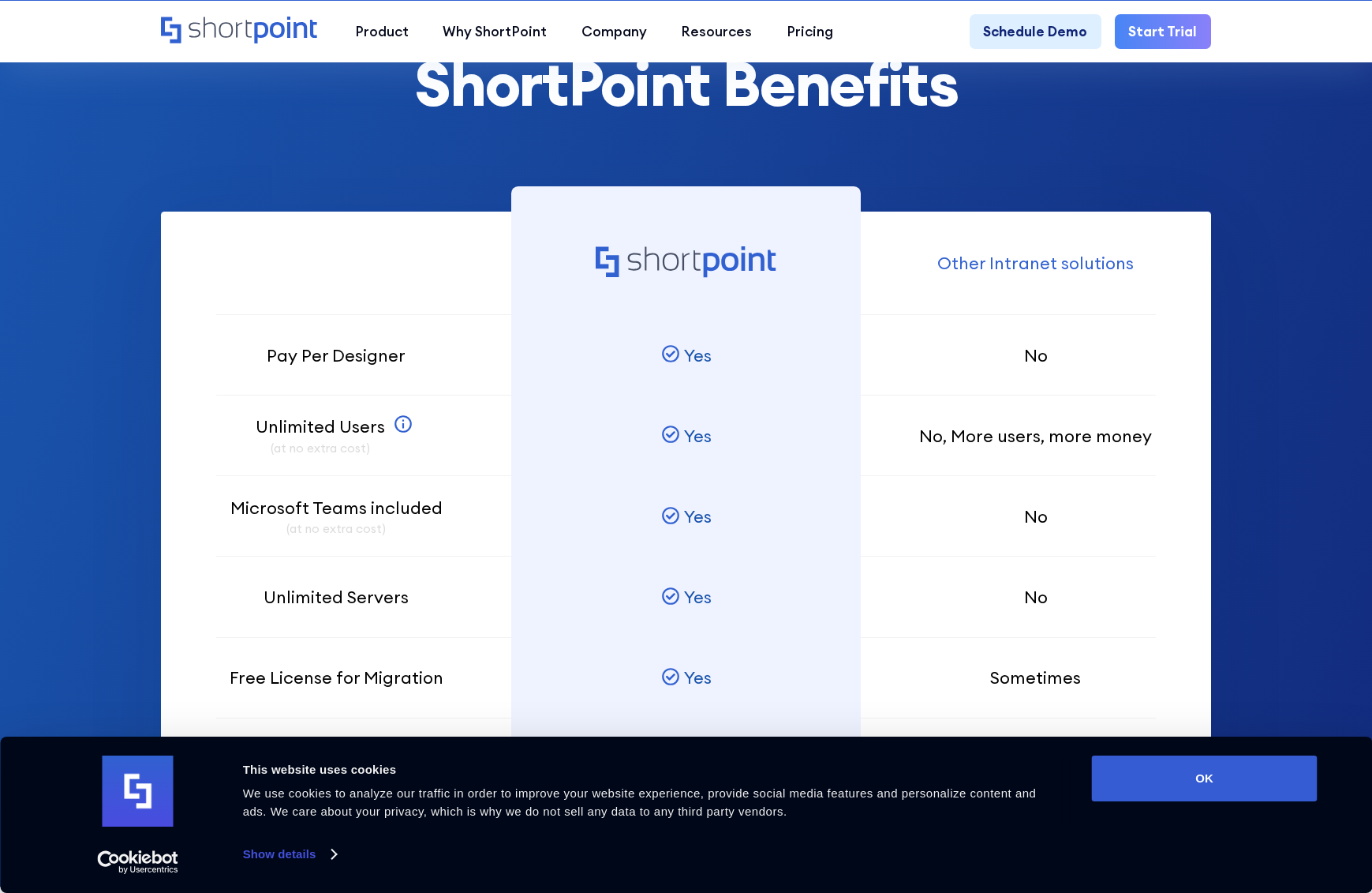
scroll to position [1184, 0]
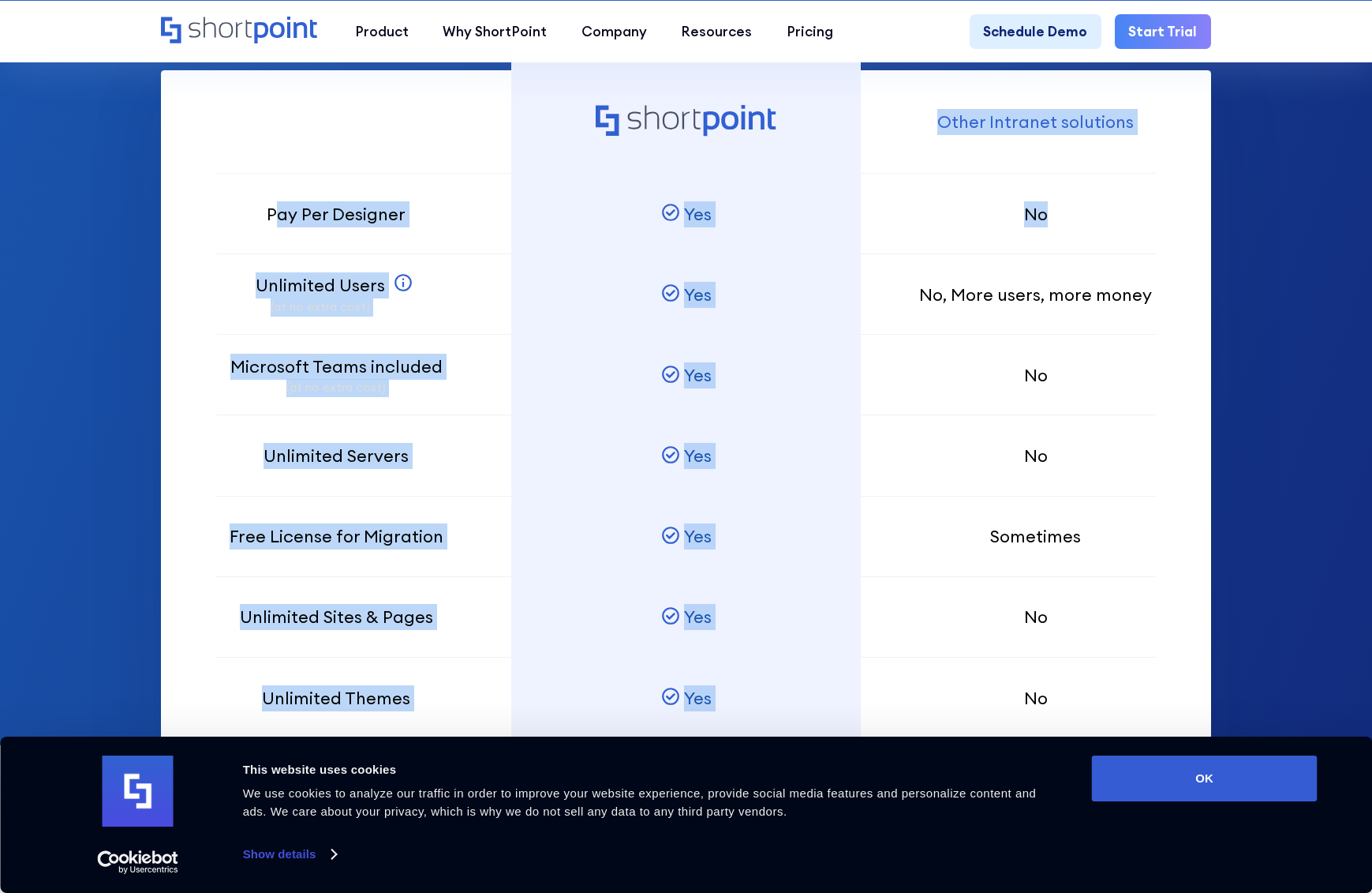
drag, startPoint x: 280, startPoint y: 229, endPoint x: 1160, endPoint y: 226, distance: 880.0
click at [1124, 213] on div "Pay Per Designer Unlimited Users (at no extra cost) SharePoint Users can view t…" at bounding box center [685, 484] width 1050 height 828
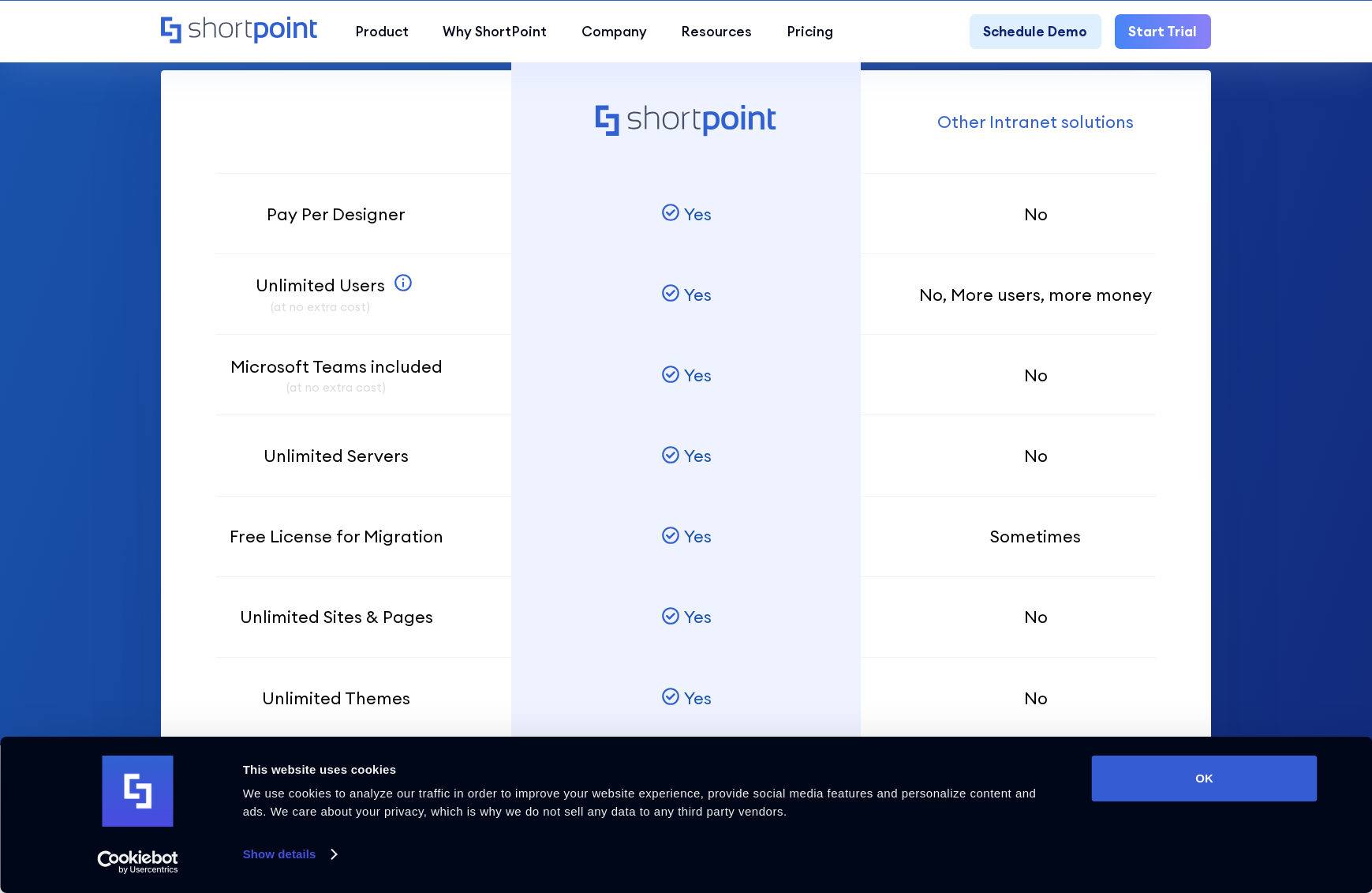
click at [1258, 268] on section "ShortPoint Benefits Pay Per Designer Unlimited Users (at no extra cost) SharePo…" at bounding box center [686, 293] width 1372 height 905
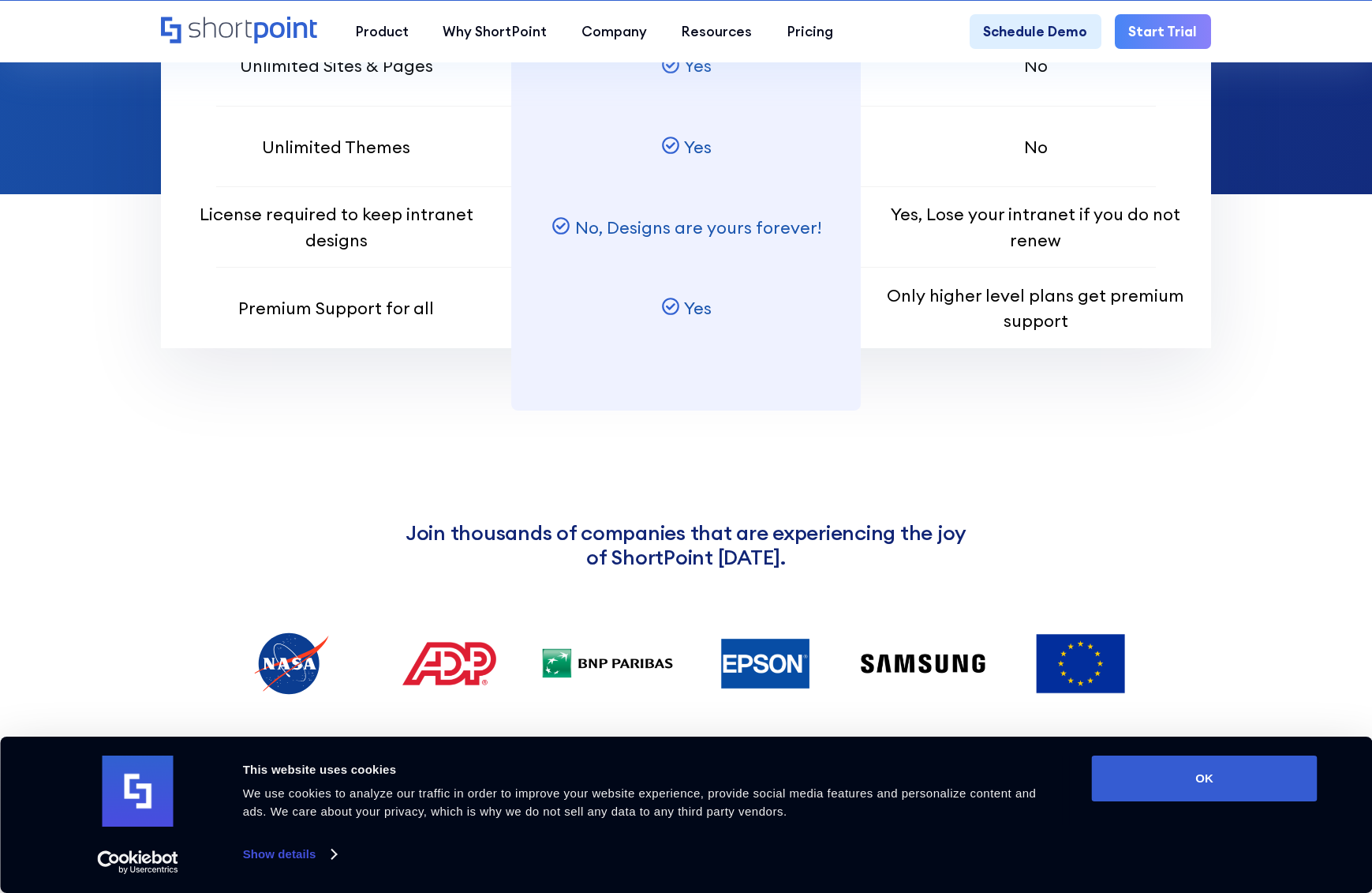
scroll to position [1736, 0]
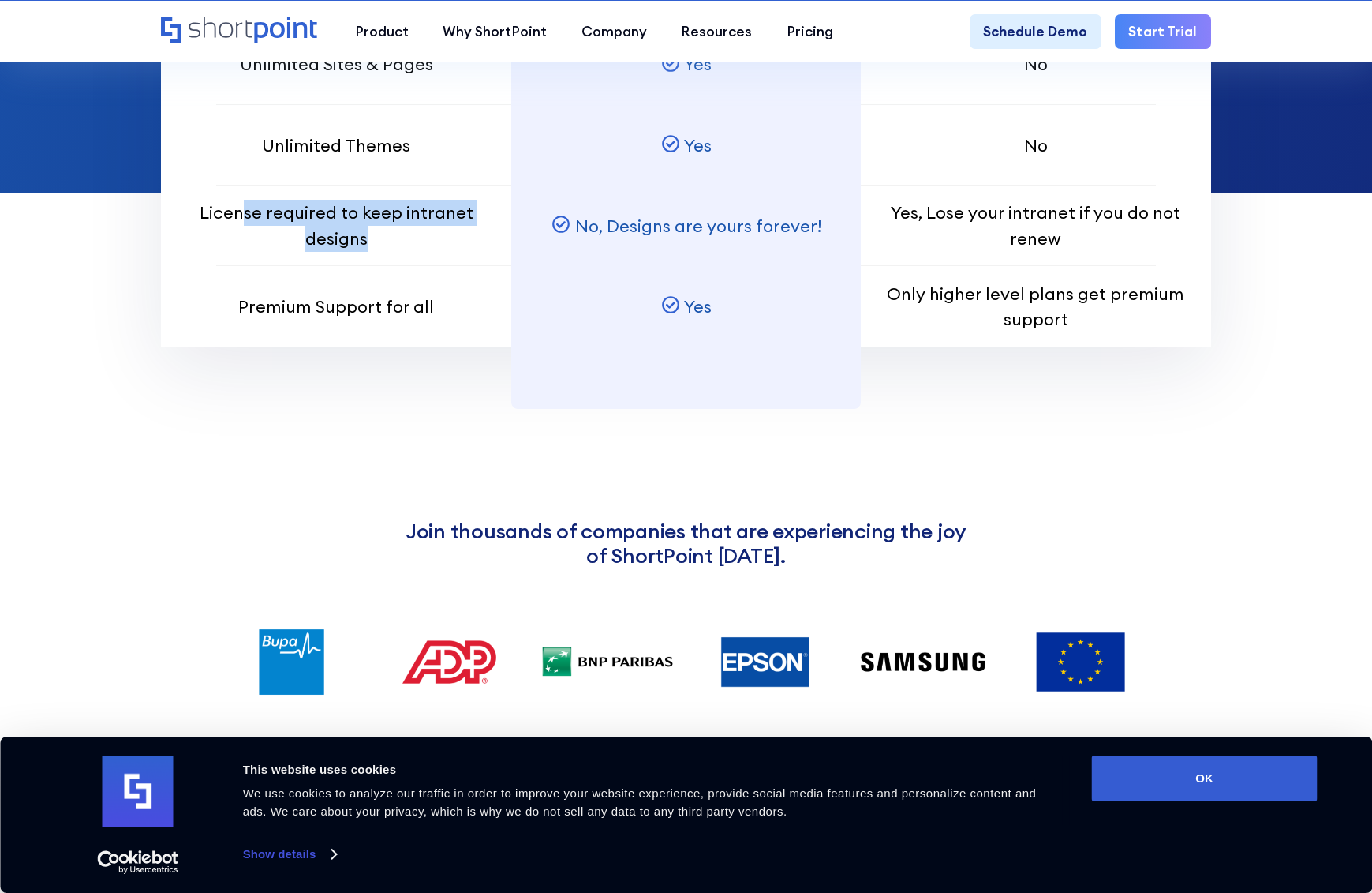
drag, startPoint x: 252, startPoint y: 241, endPoint x: 395, endPoint y: 251, distance: 143.3
click at [395, 251] on p "License required to keep intranet designs" at bounding box center [335, 225] width 298 height 51
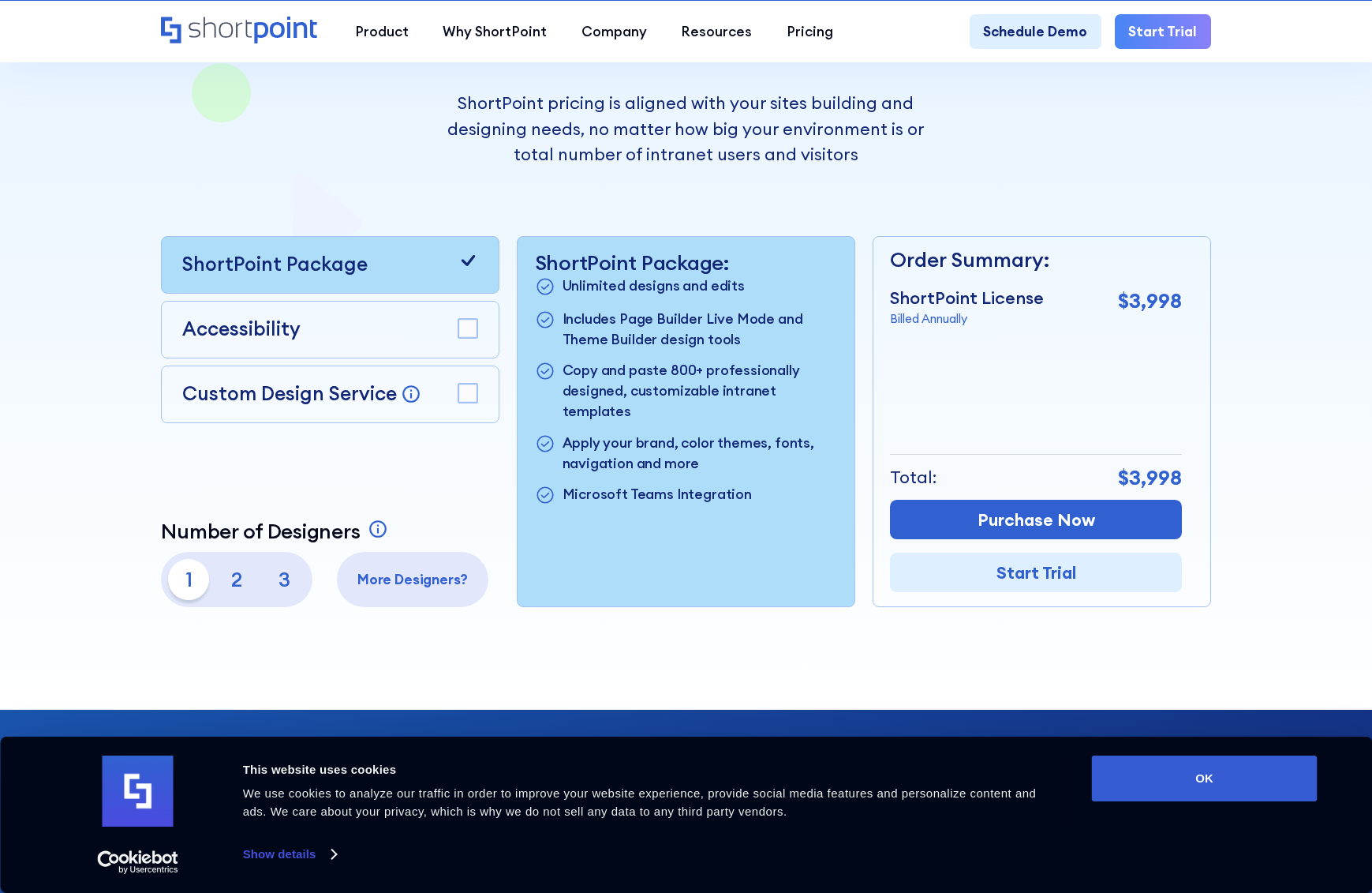
scroll to position [316, 0]
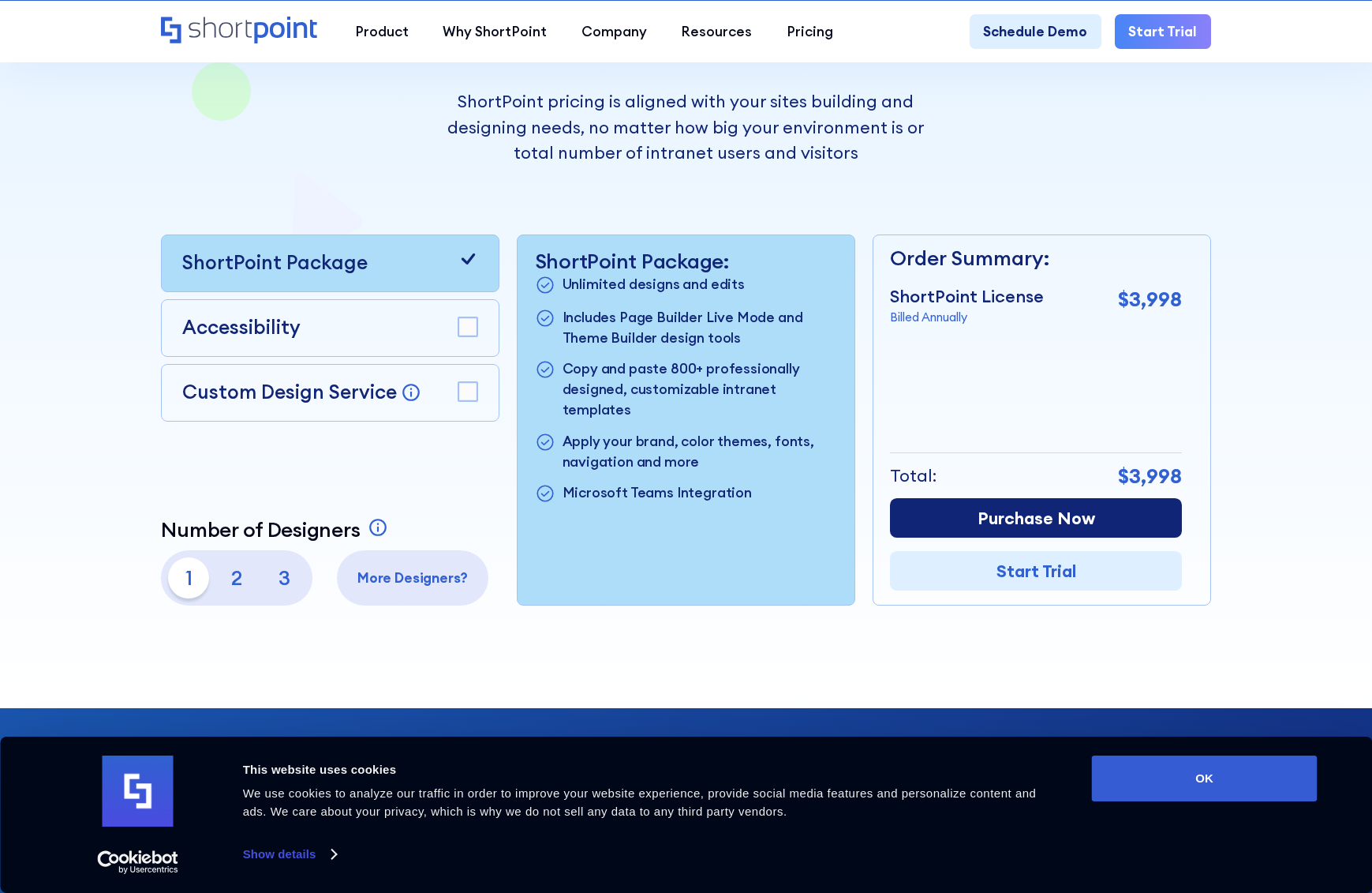
click at [1052, 521] on link "Purchase Now" at bounding box center [1036, 517] width 291 height 40
